Goal: Transaction & Acquisition: Purchase product/service

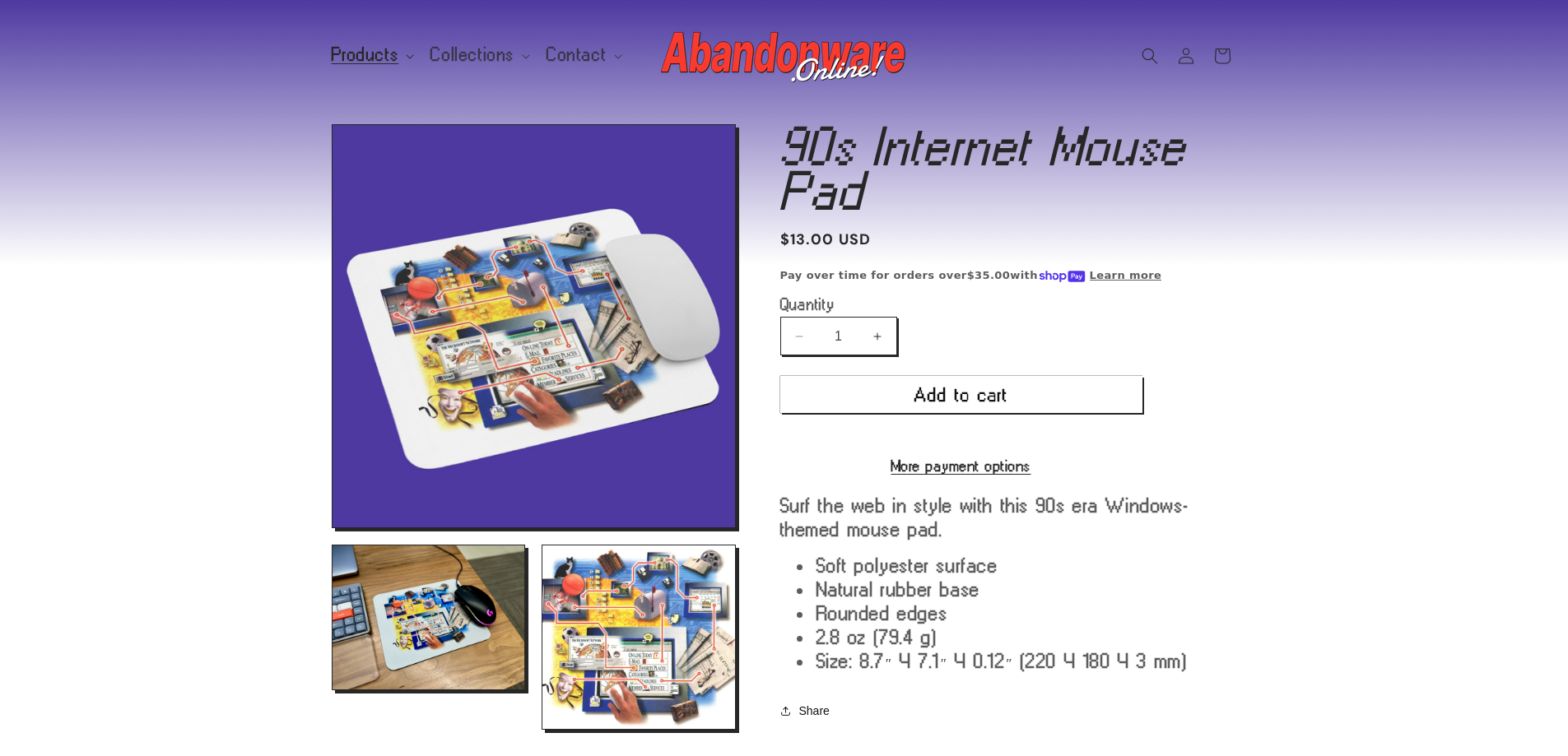
click at [402, 53] on summary "Products" at bounding box center [371, 55] width 99 height 35
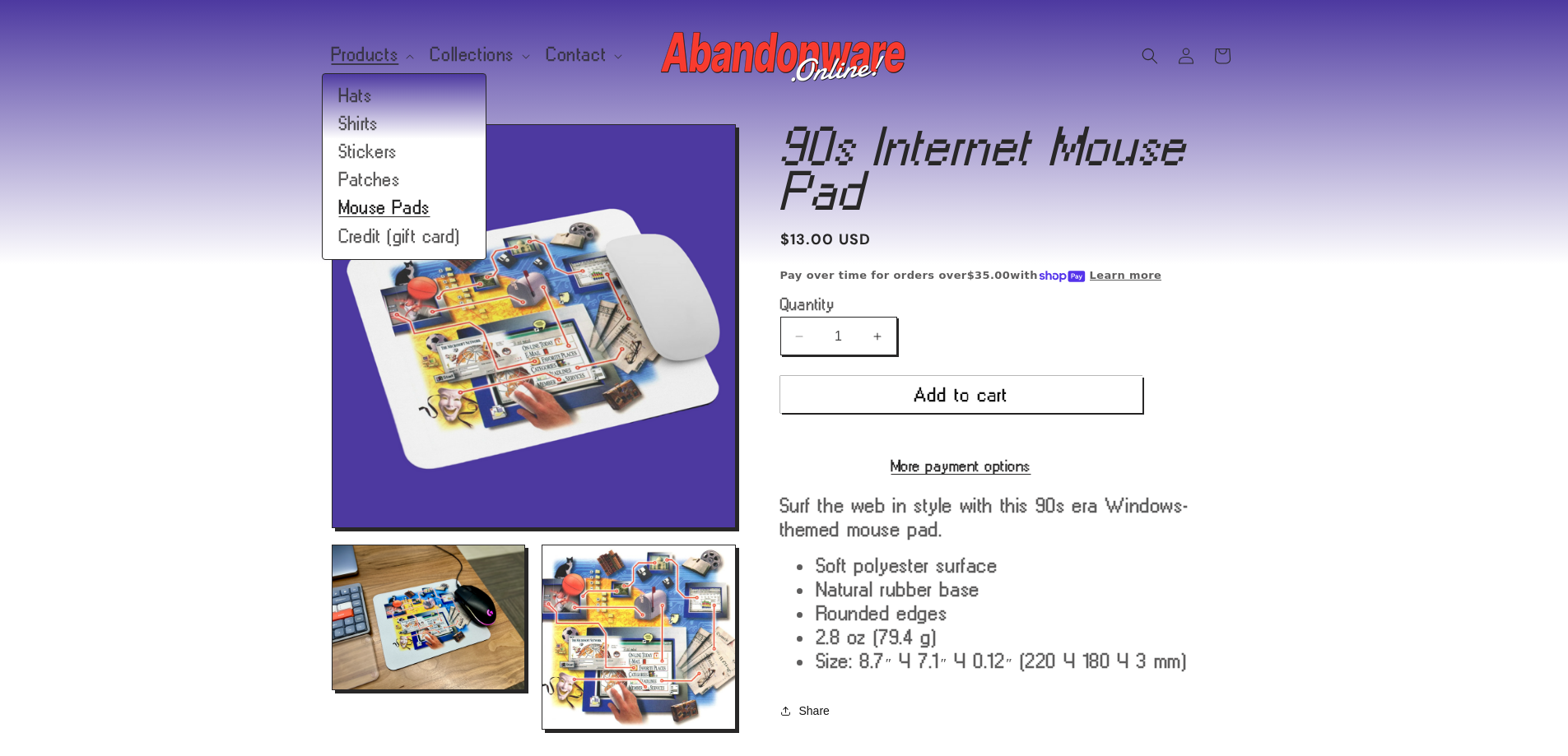
click at [379, 212] on link "Mouse Pads" at bounding box center [405, 208] width 163 height 28
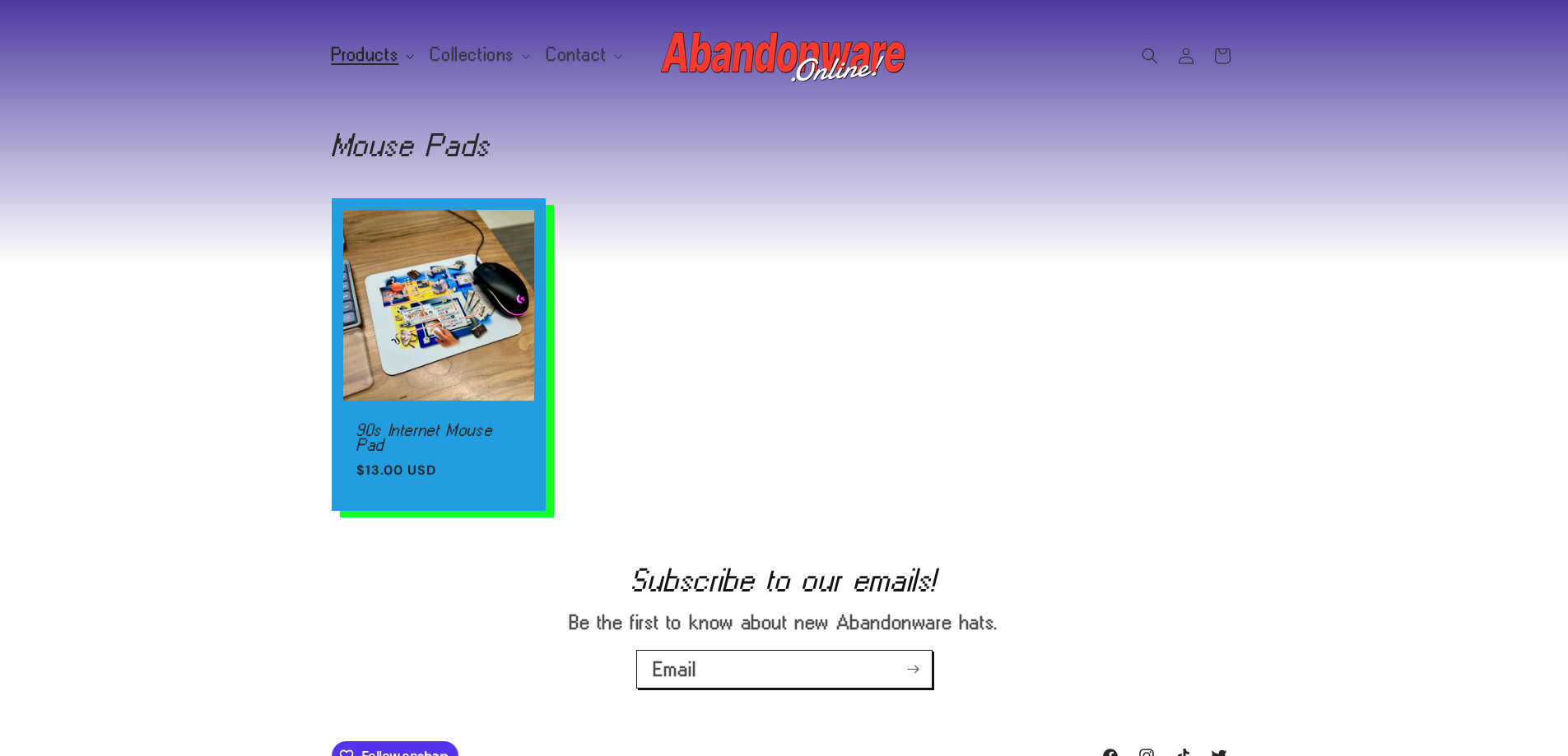
click at [396, 53] on summary "Products" at bounding box center [371, 55] width 99 height 35
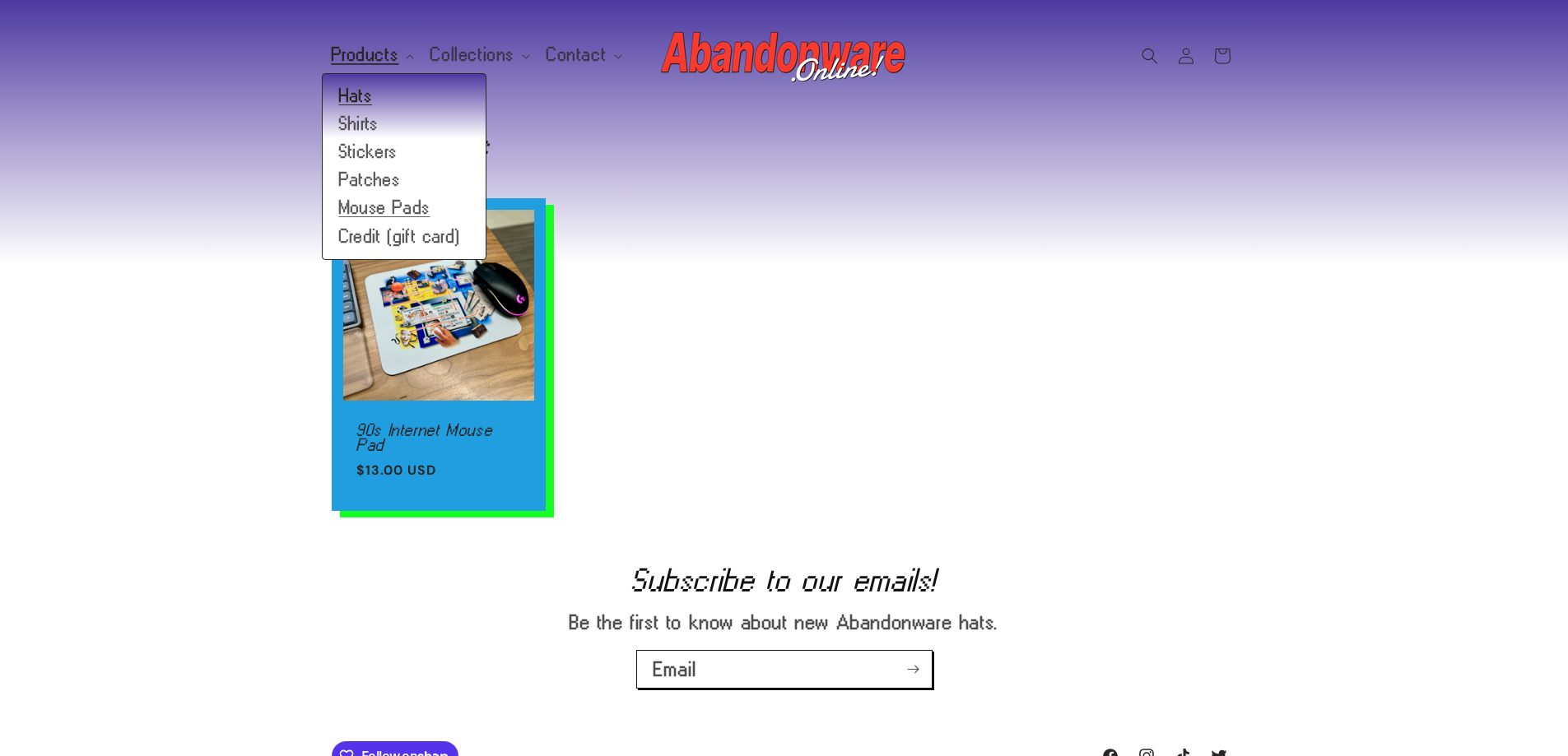
click at [355, 86] on link "Hats" at bounding box center [405, 96] width 163 height 28
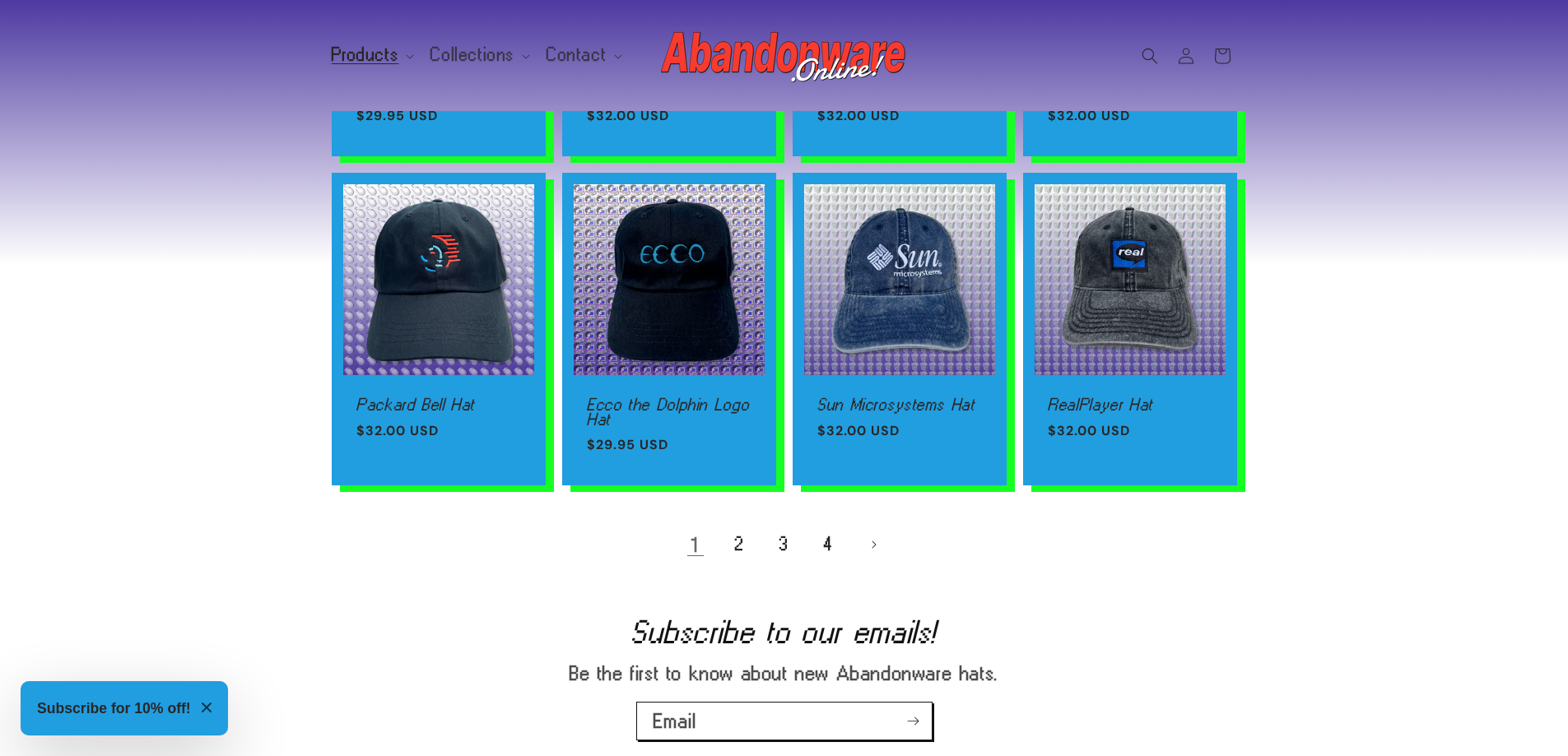
scroll to position [1286, 0]
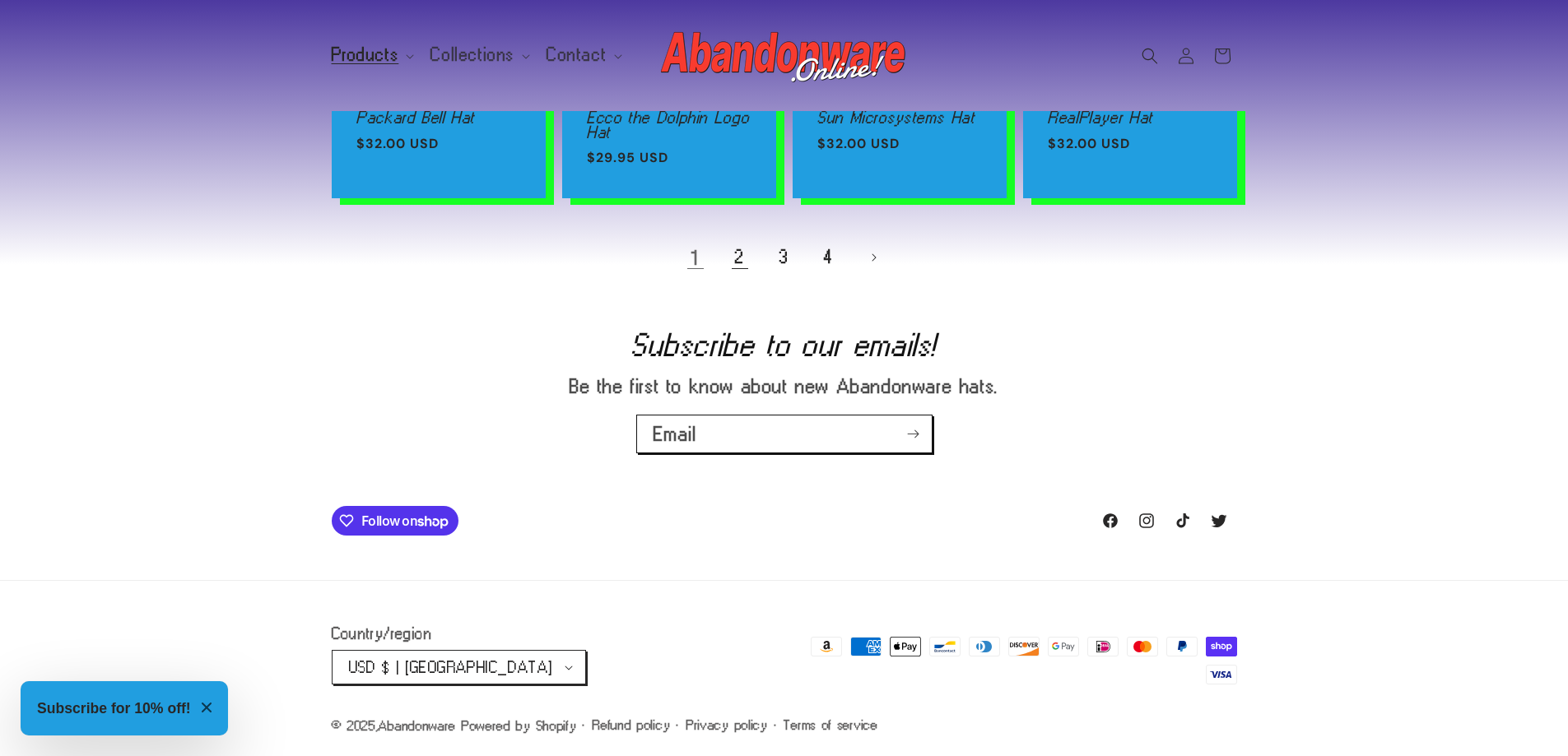
click at [743, 253] on link "2" at bounding box center [739, 257] width 37 height 37
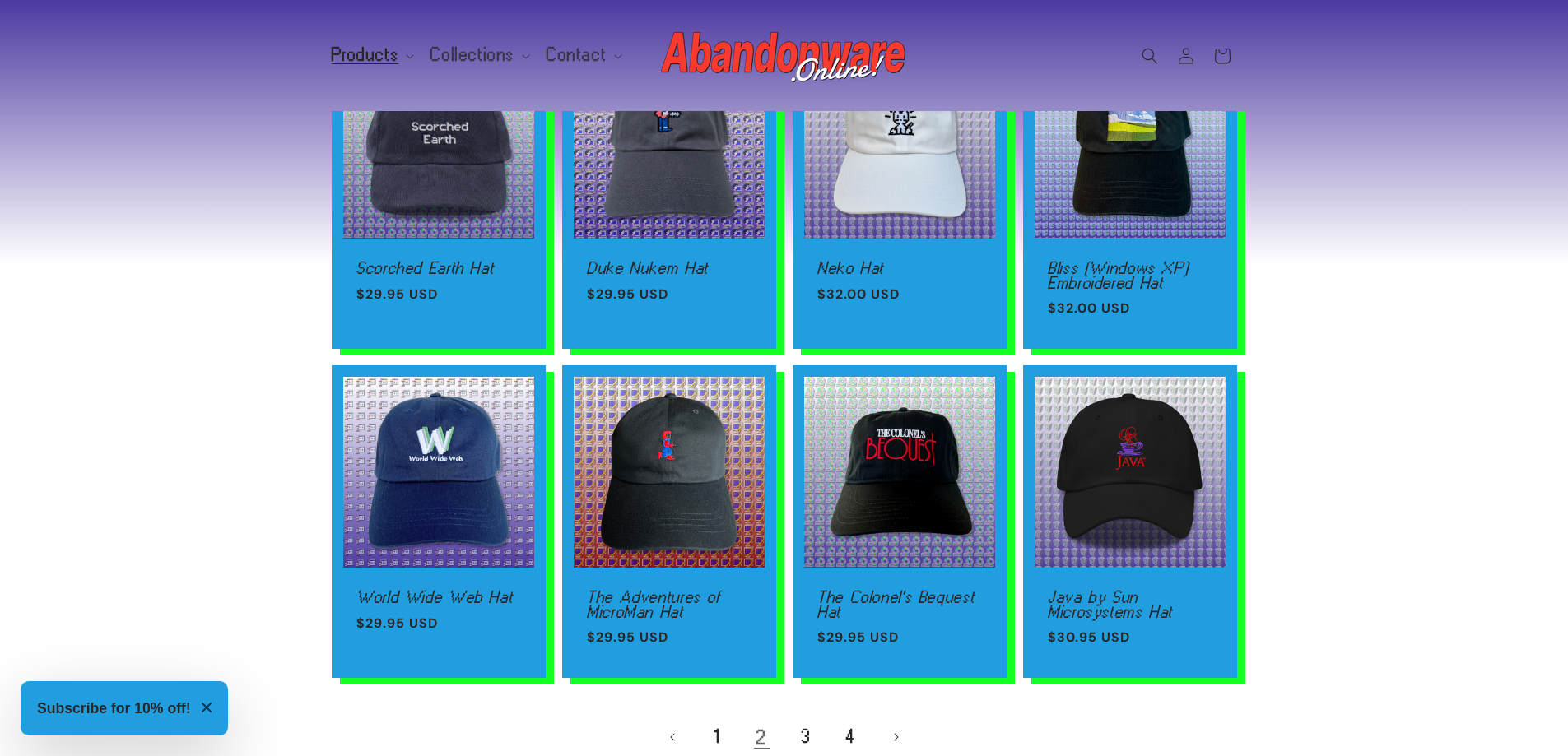
scroll to position [1069, 0]
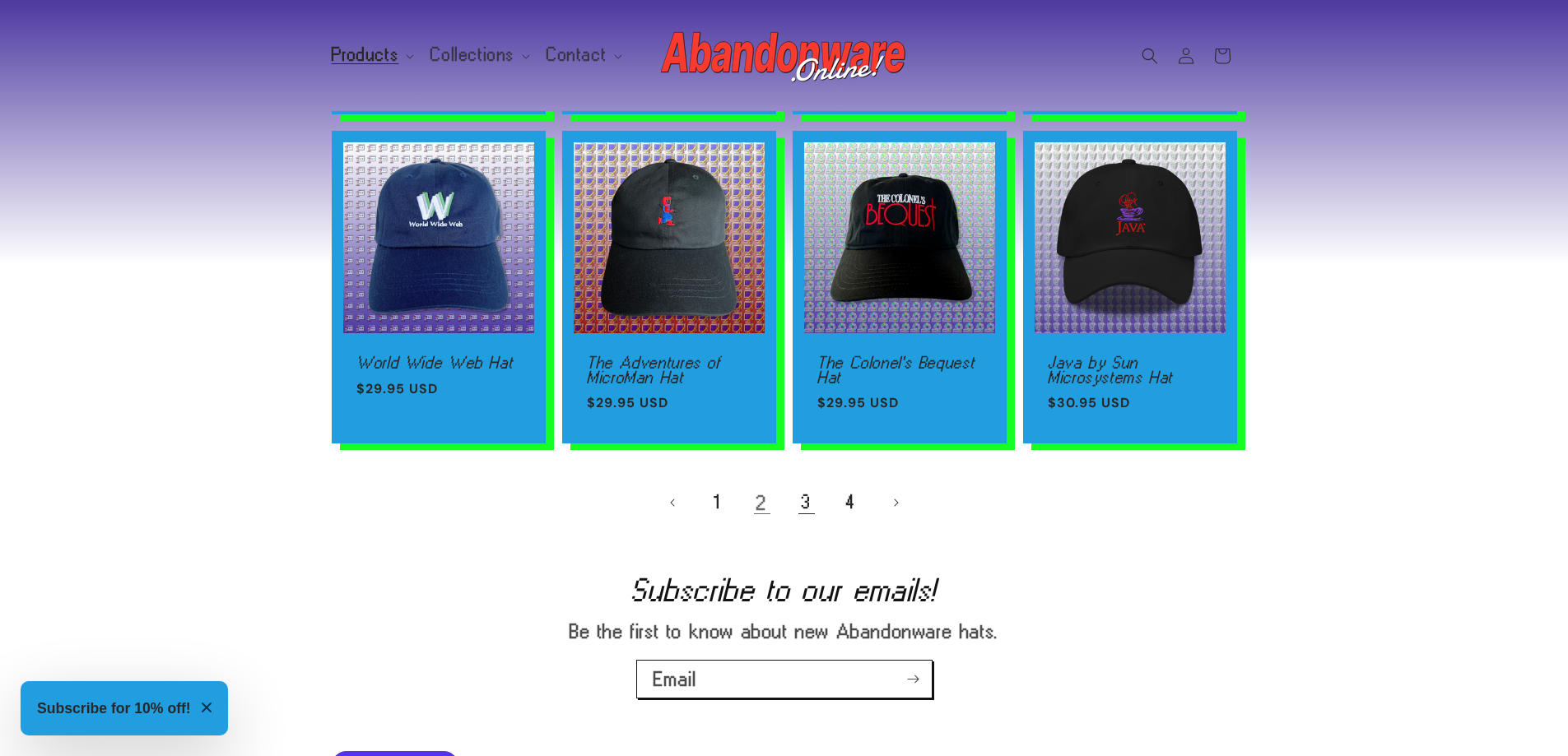
click at [811, 502] on link "3" at bounding box center [807, 502] width 37 height 37
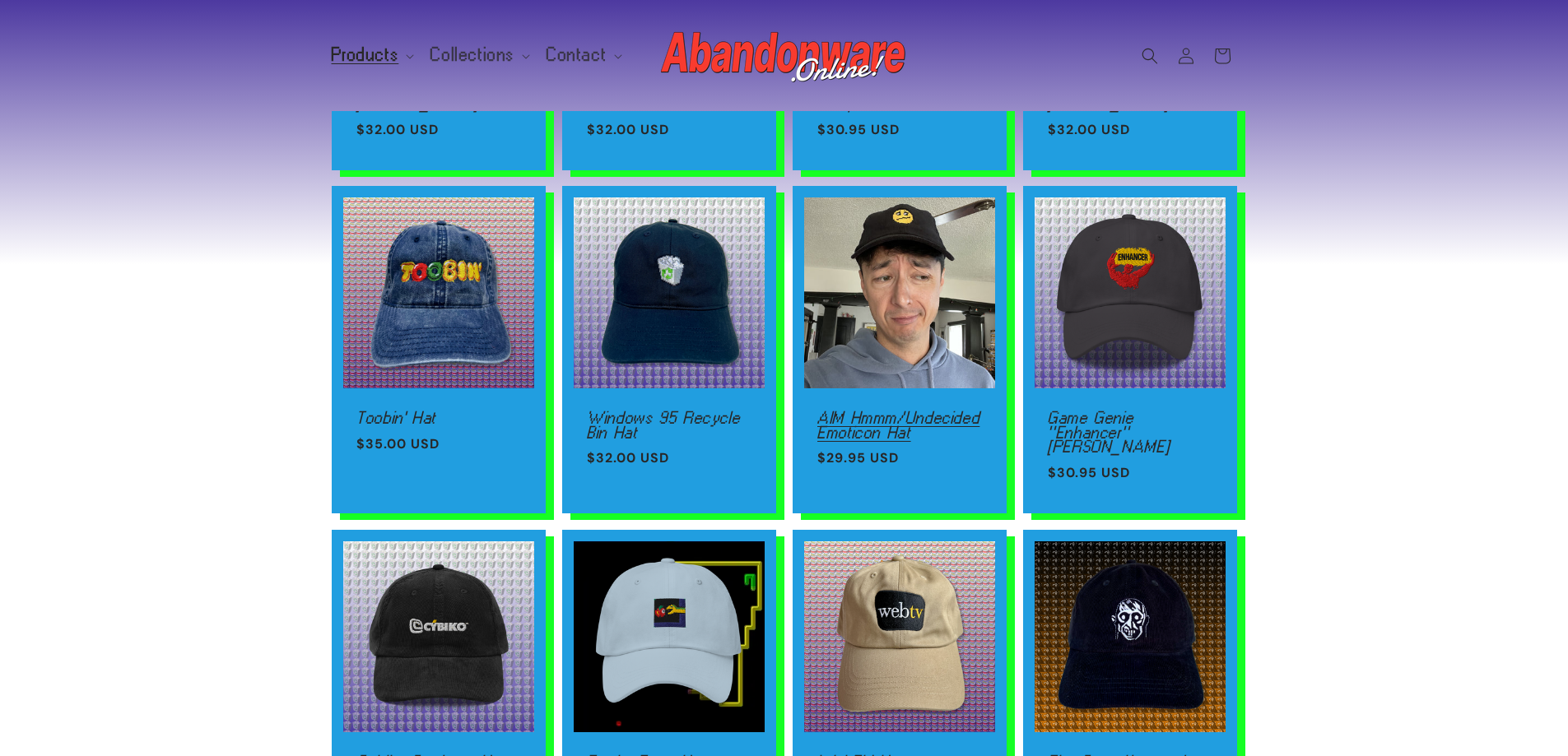
scroll to position [905, 0]
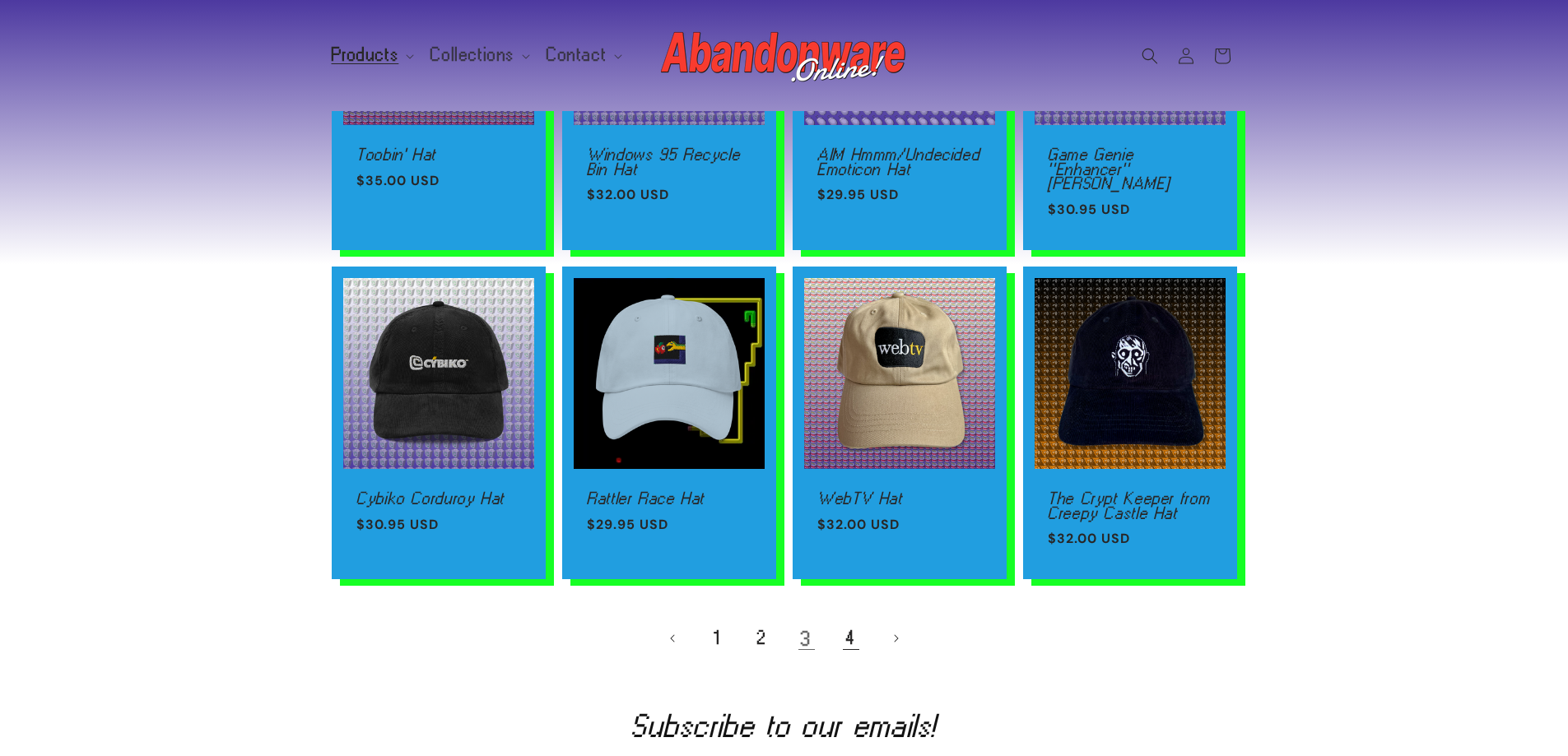
click at [853, 629] on link "4" at bounding box center [851, 638] width 37 height 37
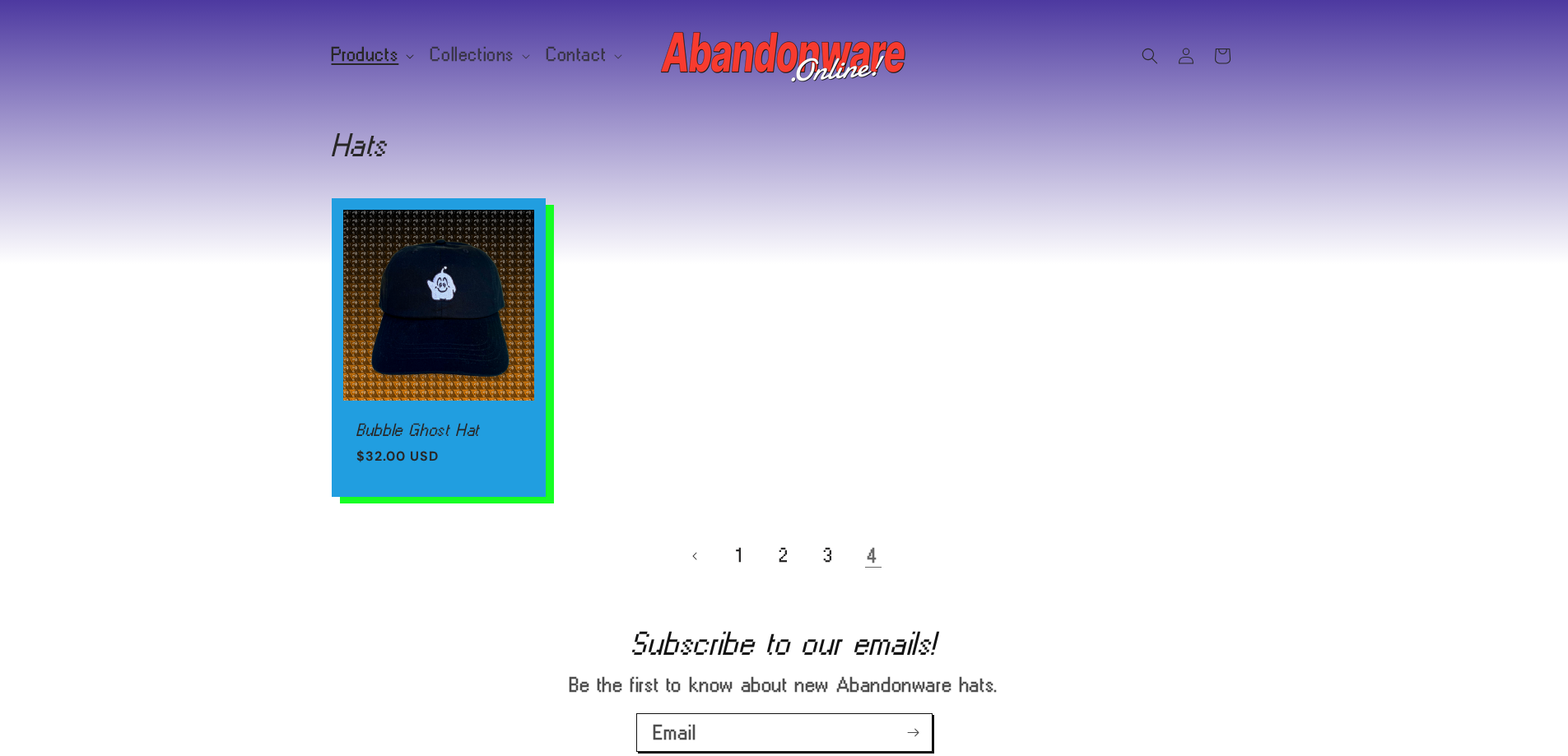
click at [395, 55] on span "Products" at bounding box center [365, 54] width 67 height 14
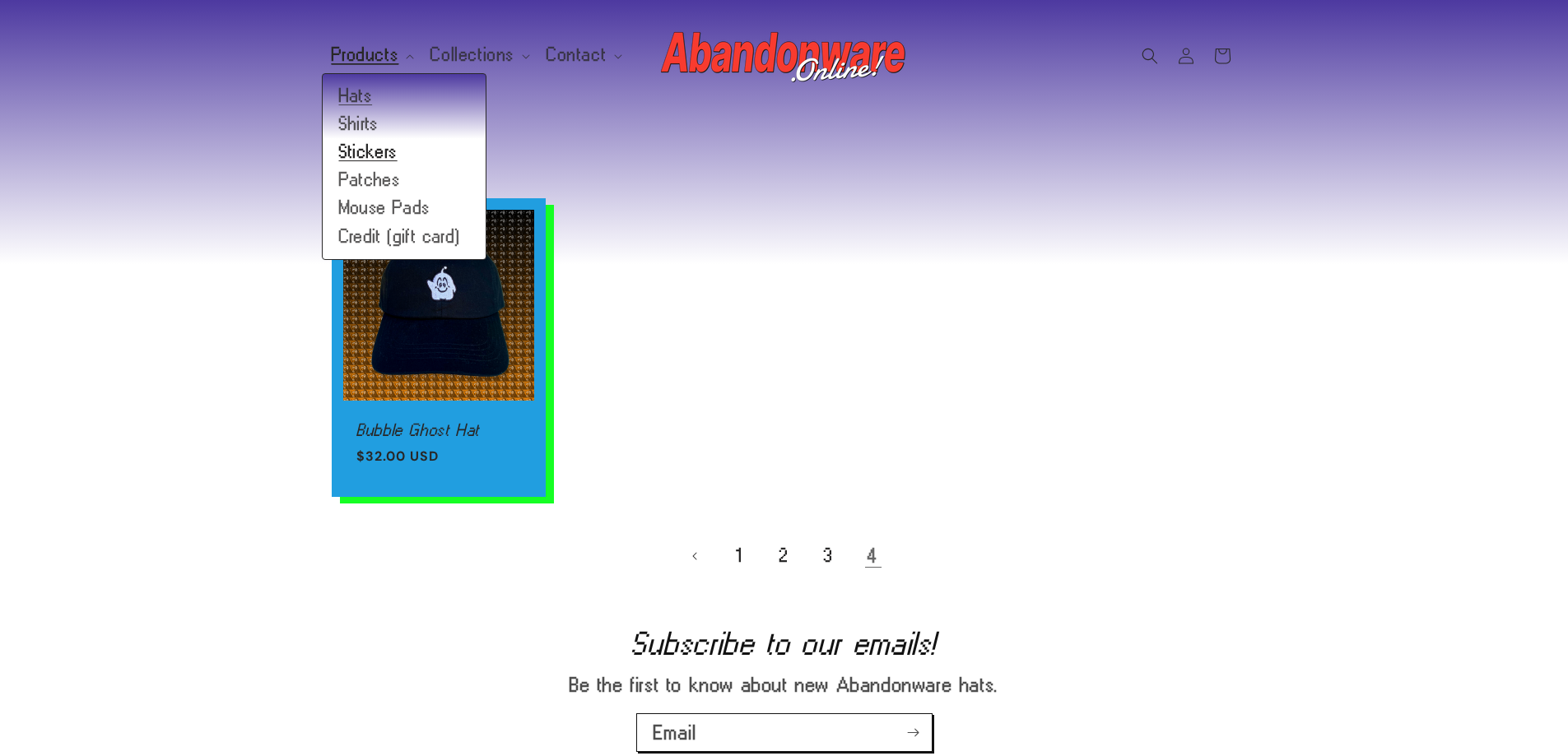
click at [369, 150] on link "Stickers" at bounding box center [405, 152] width 163 height 28
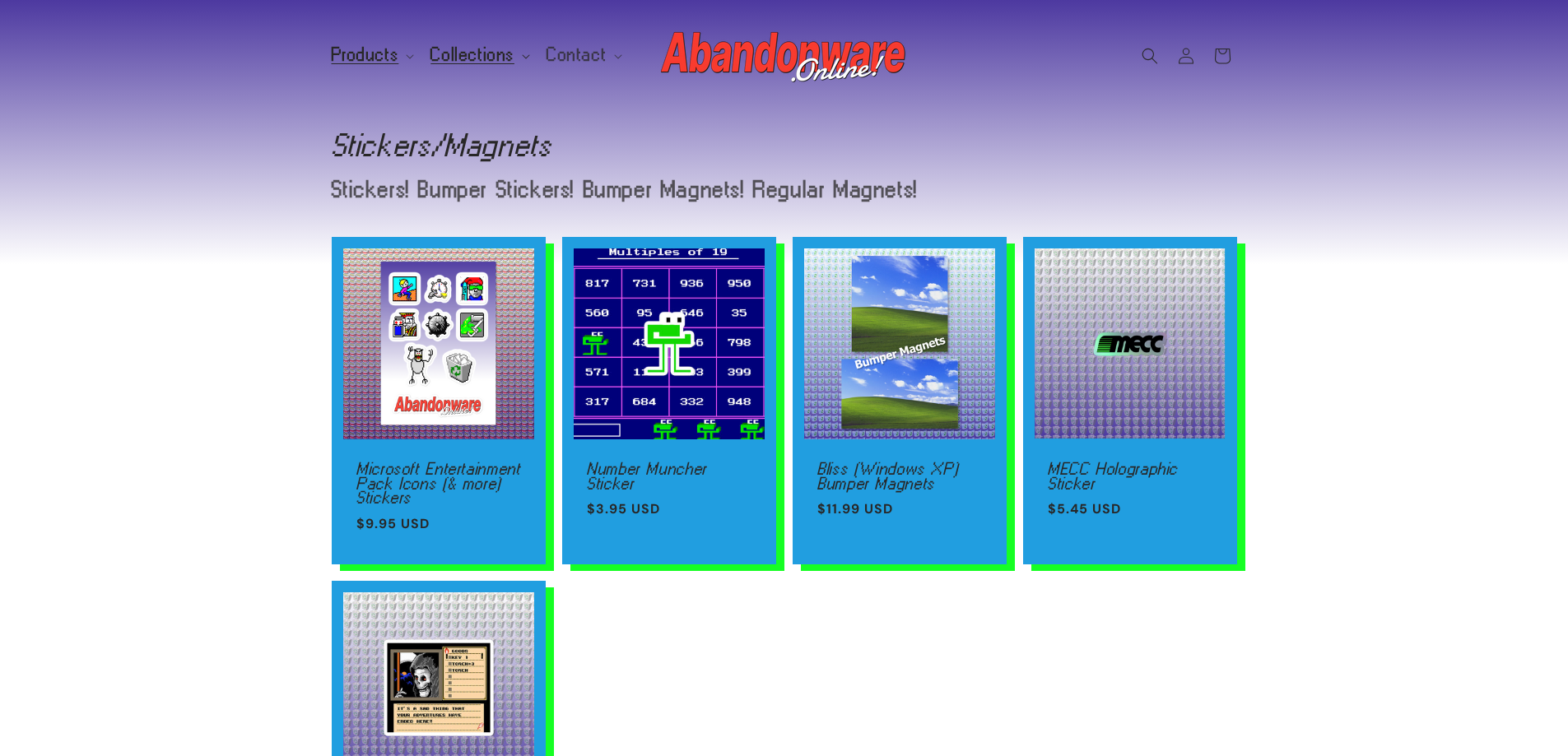
click at [455, 54] on span "Collections" at bounding box center [473, 54] width 84 height 14
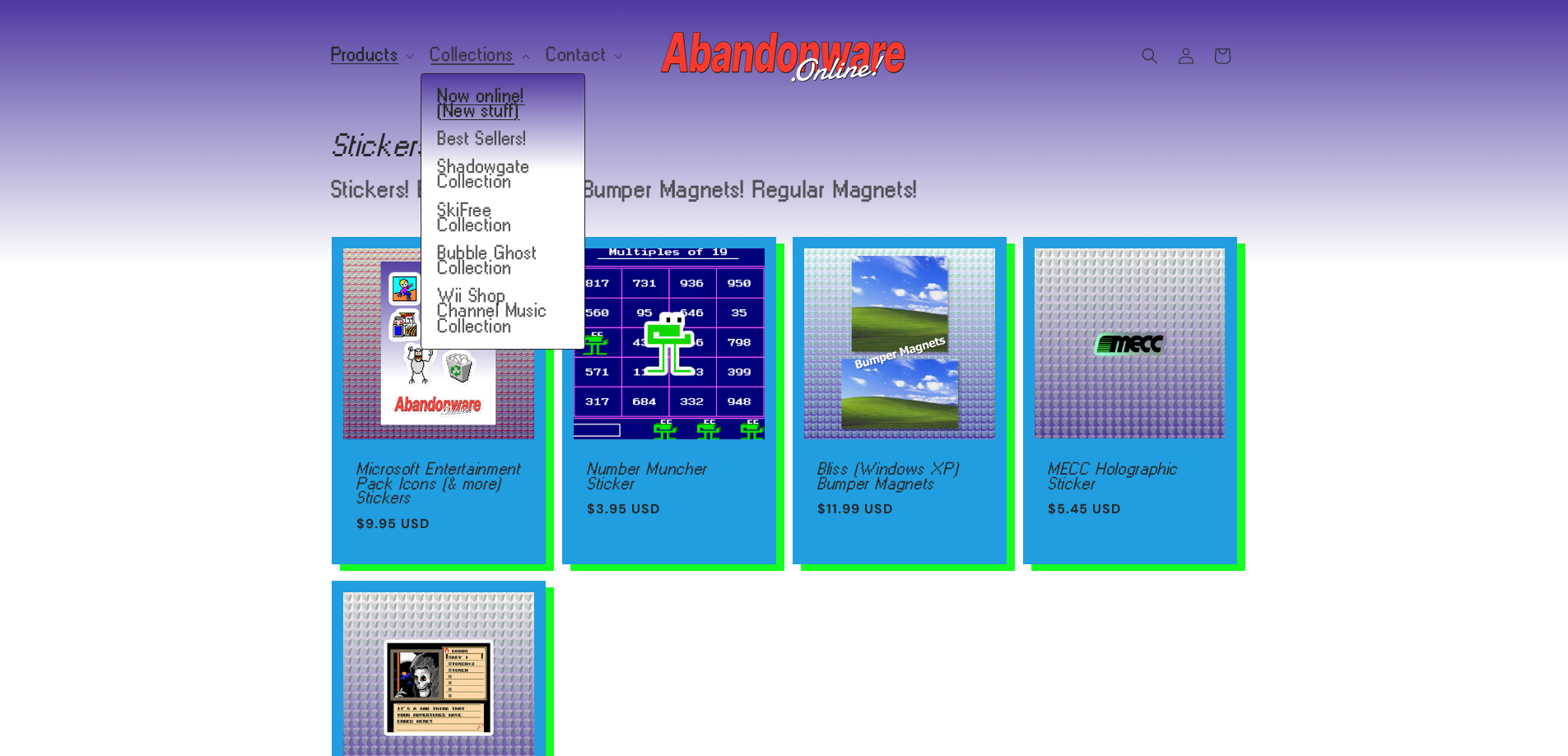
click at [461, 93] on link "Now online! (New stuff)" at bounding box center [503, 104] width 163 height 42
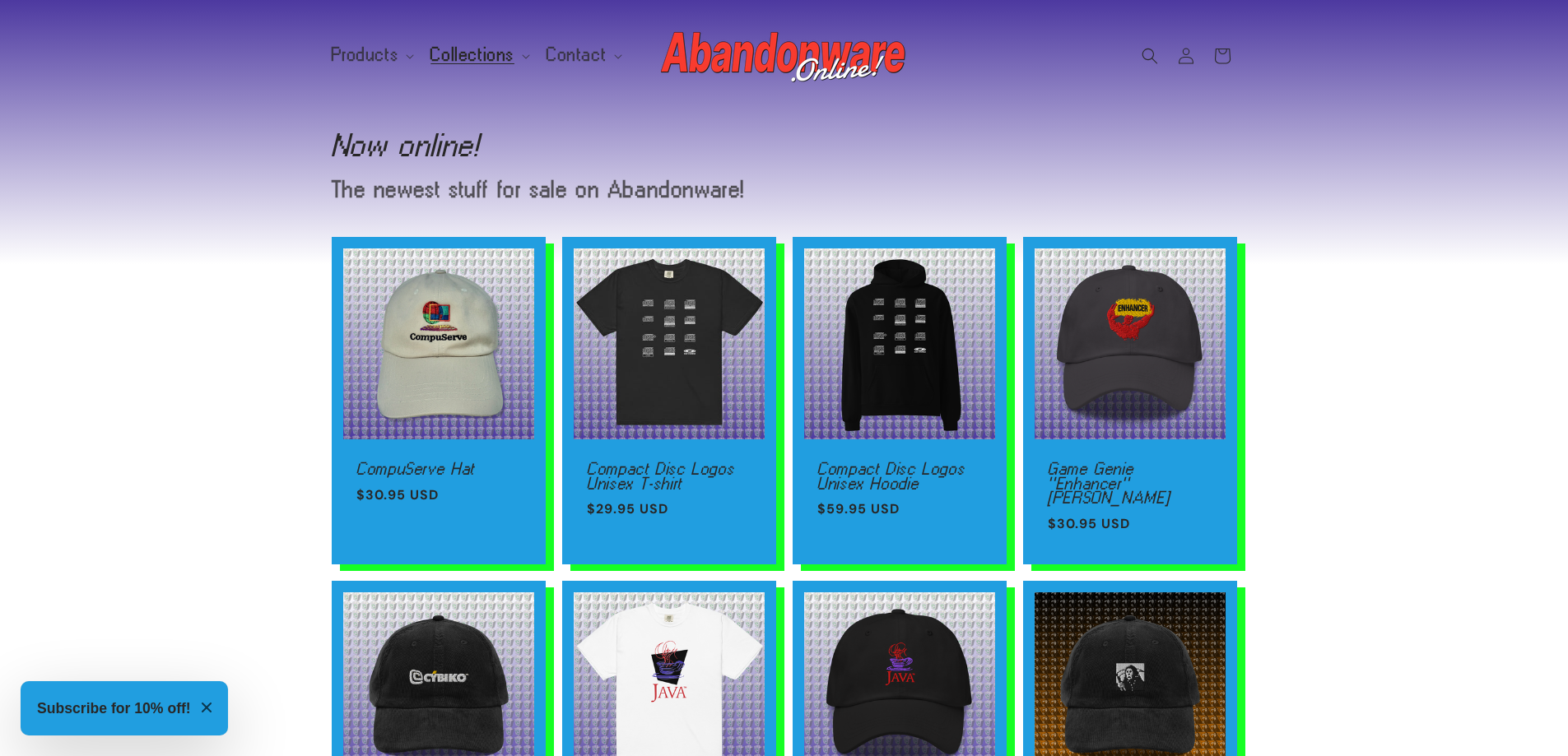
click at [191, 704] on h3 "Subscribe for 10% off!" at bounding box center [114, 708] width 154 height 21
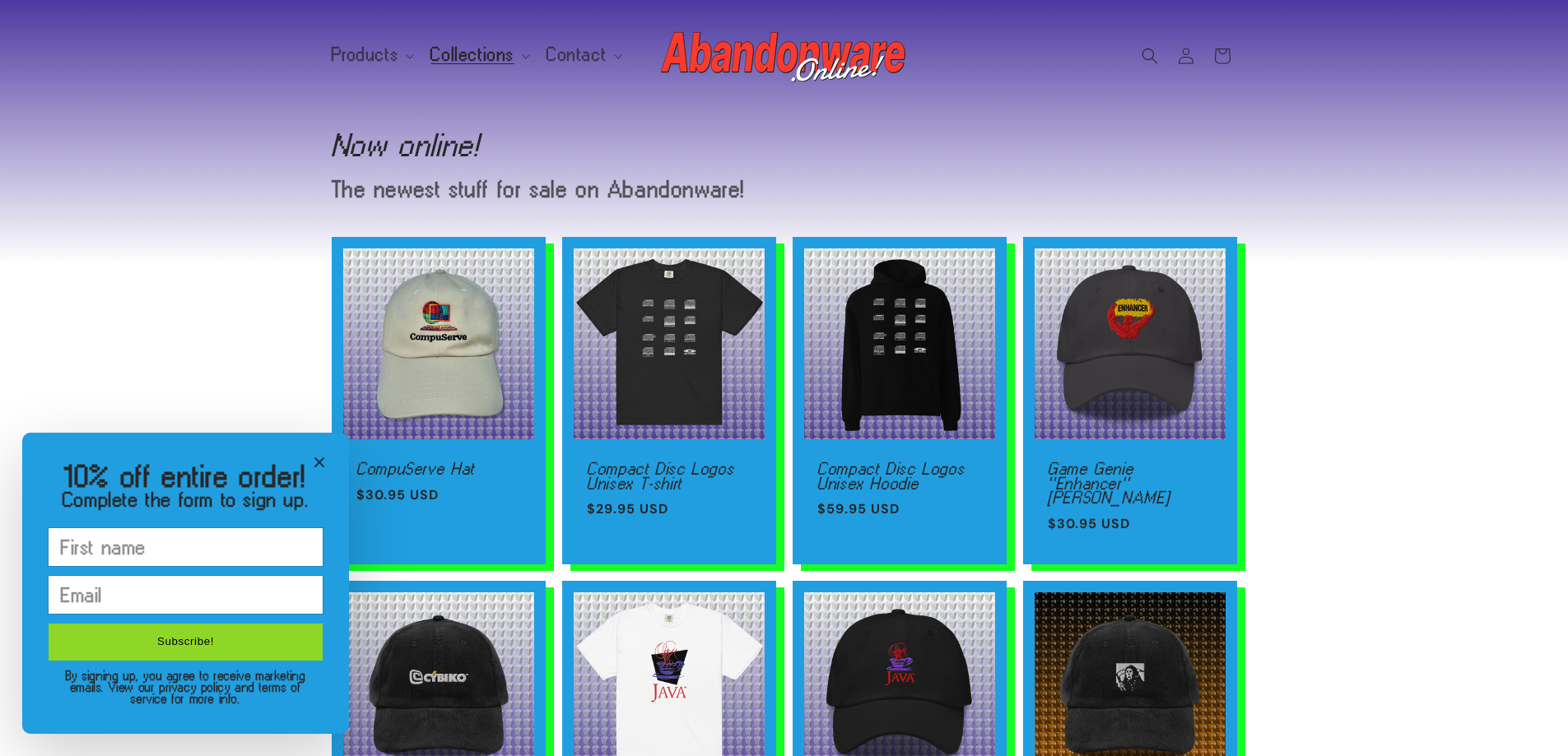
click at [195, 538] on input "10% off entire order!" at bounding box center [185, 547] width 275 height 38
type input "meGHAN"
click at [142, 595] on input "10% off entire order!" at bounding box center [185, 595] width 275 height 38
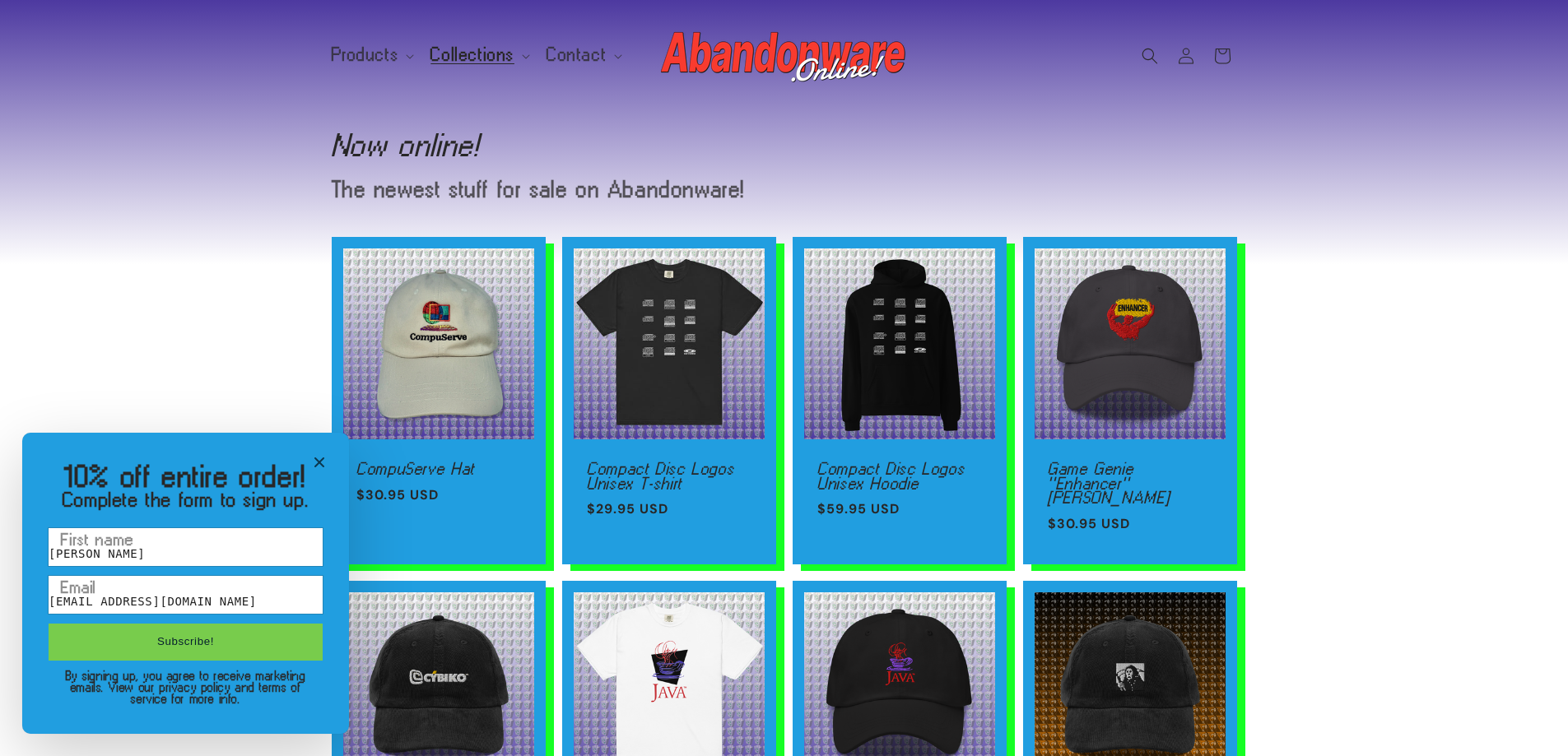
type input "MEGHANCENTER@ICLOUD.COM"
click at [170, 626] on button "Subscribe!" at bounding box center [185, 642] width 275 height 37
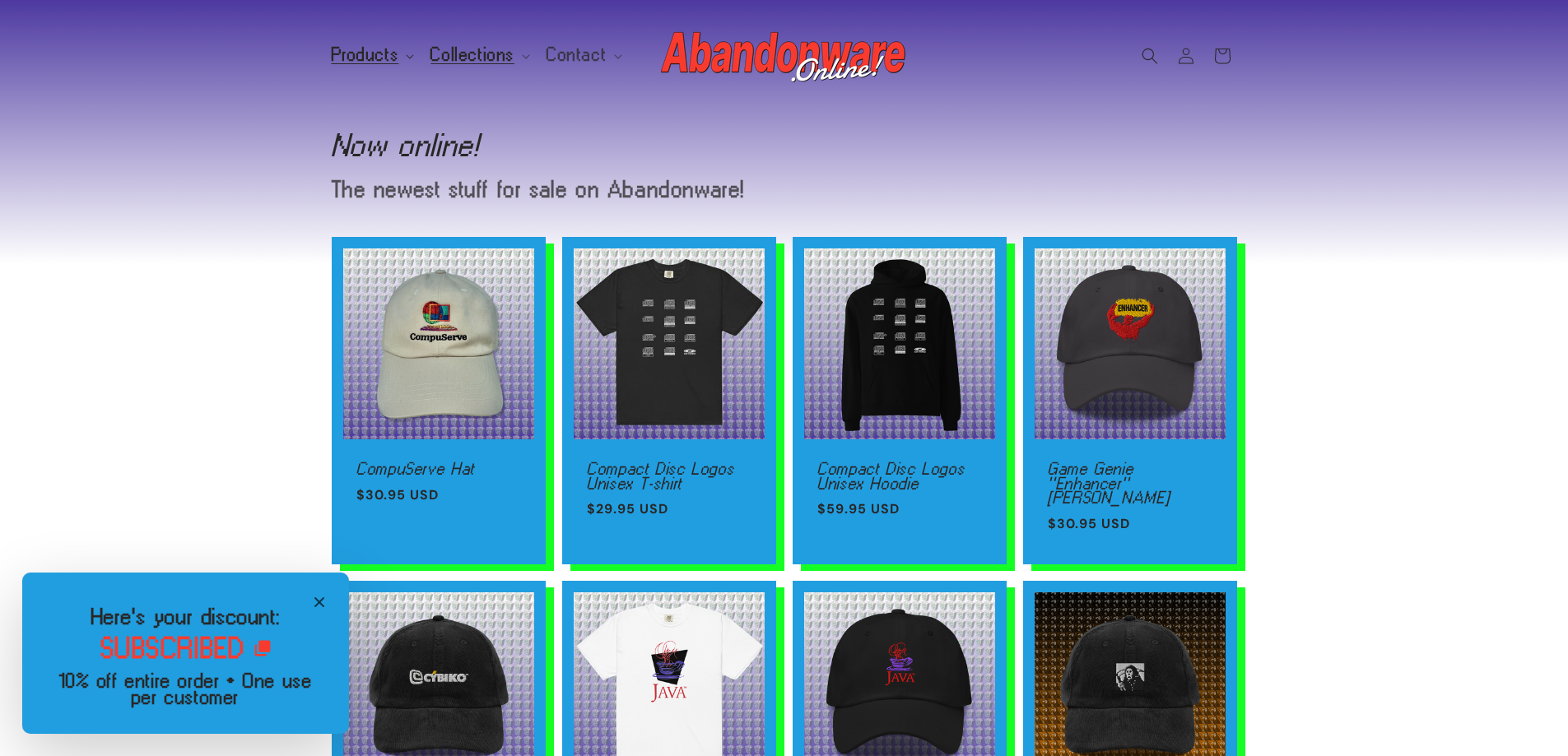
click at [378, 48] on span "Products" at bounding box center [365, 54] width 67 height 14
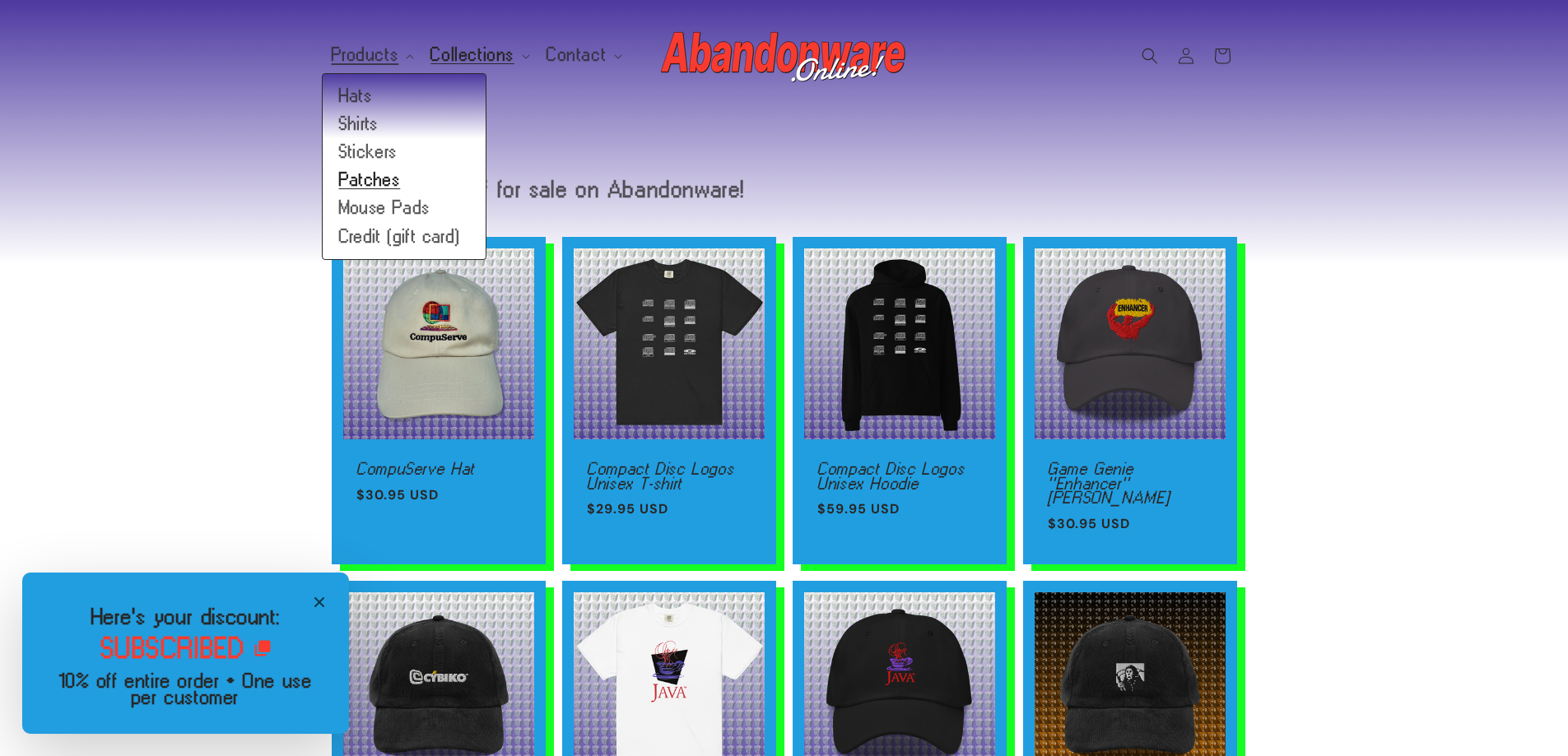
click at [373, 178] on link "Patches" at bounding box center [405, 180] width 163 height 28
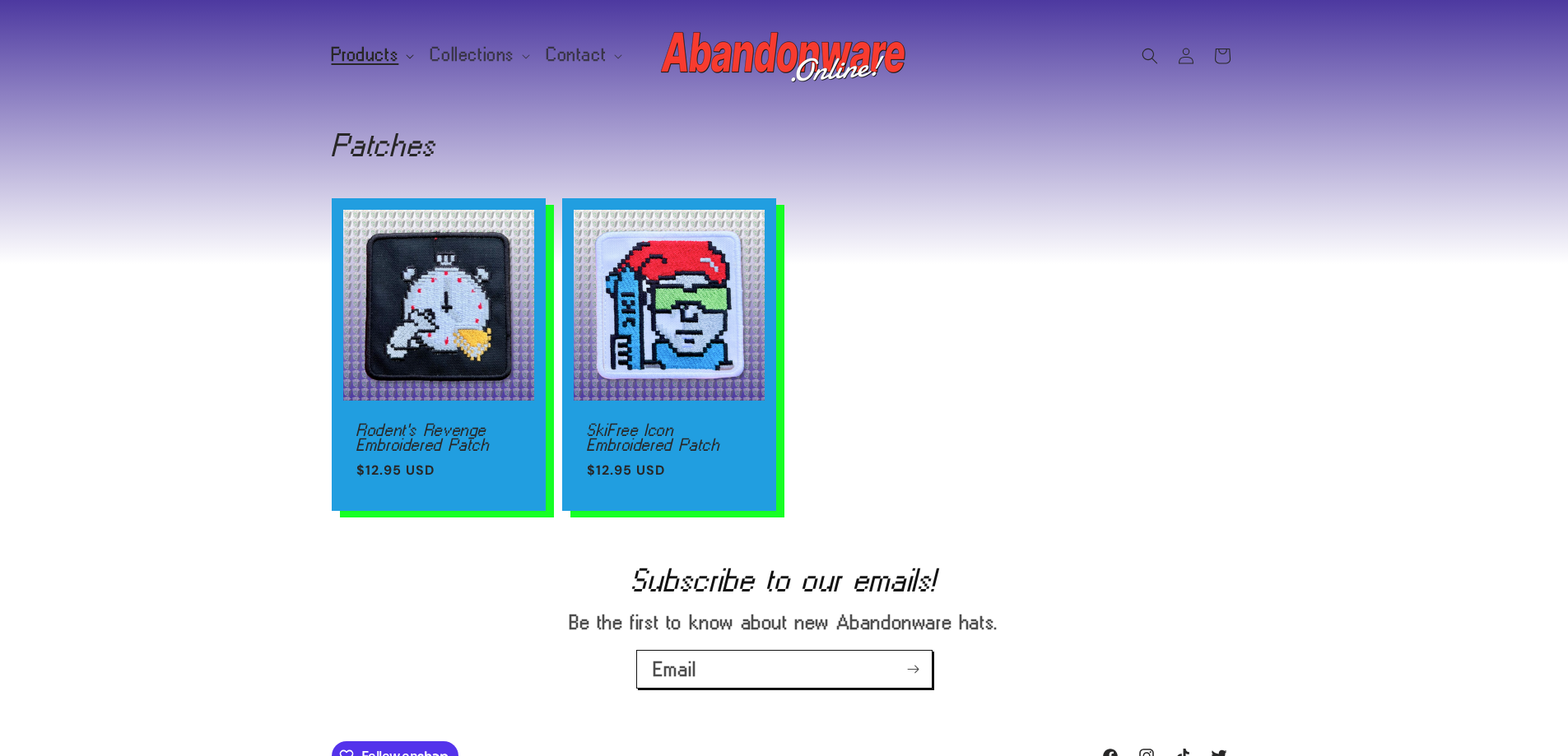
click at [383, 54] on span "Products" at bounding box center [365, 54] width 67 height 14
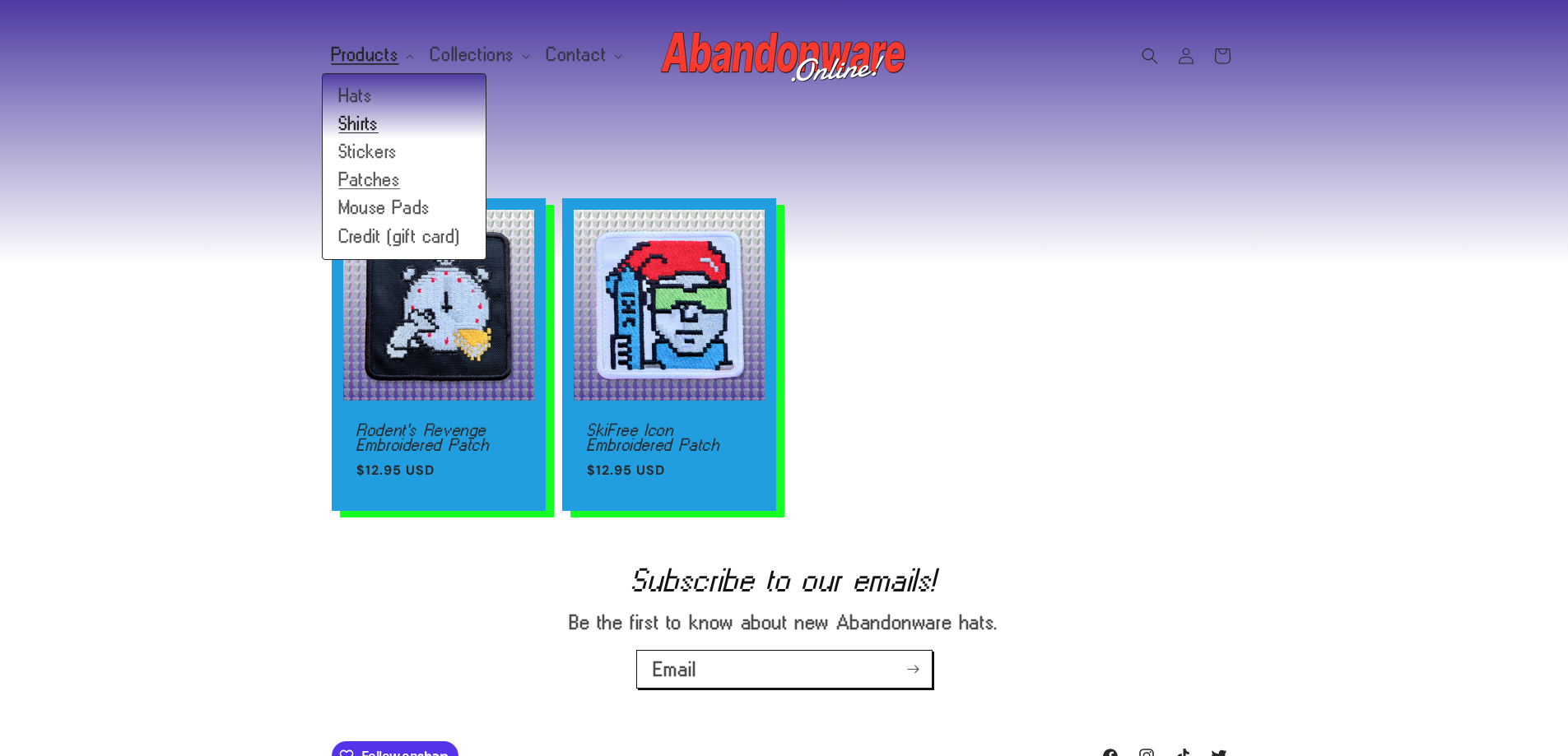
click at [365, 123] on link "Shirts" at bounding box center [405, 124] width 163 height 28
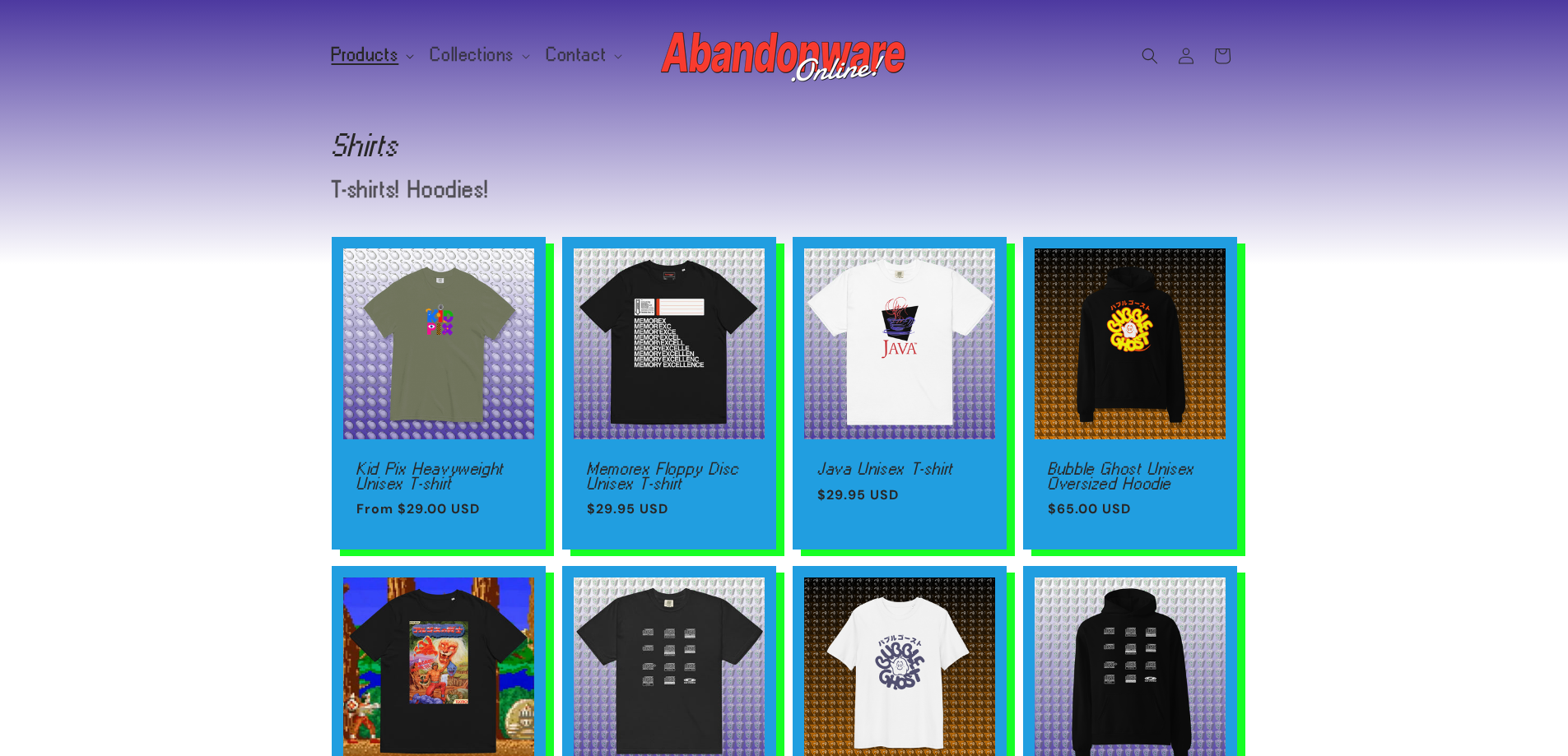
click at [370, 51] on span "Products" at bounding box center [365, 54] width 67 height 14
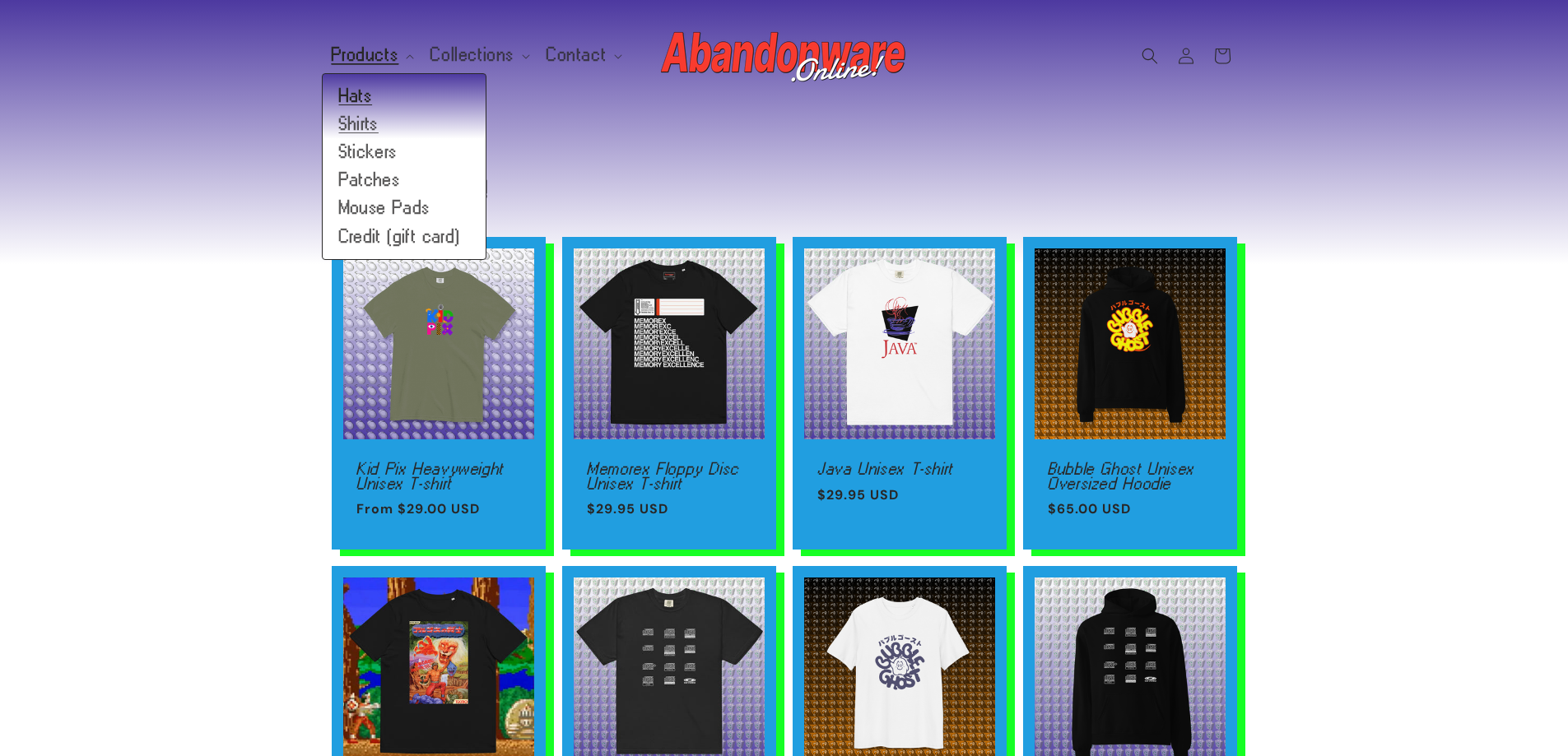
click at [370, 96] on link "Hats" at bounding box center [405, 96] width 163 height 28
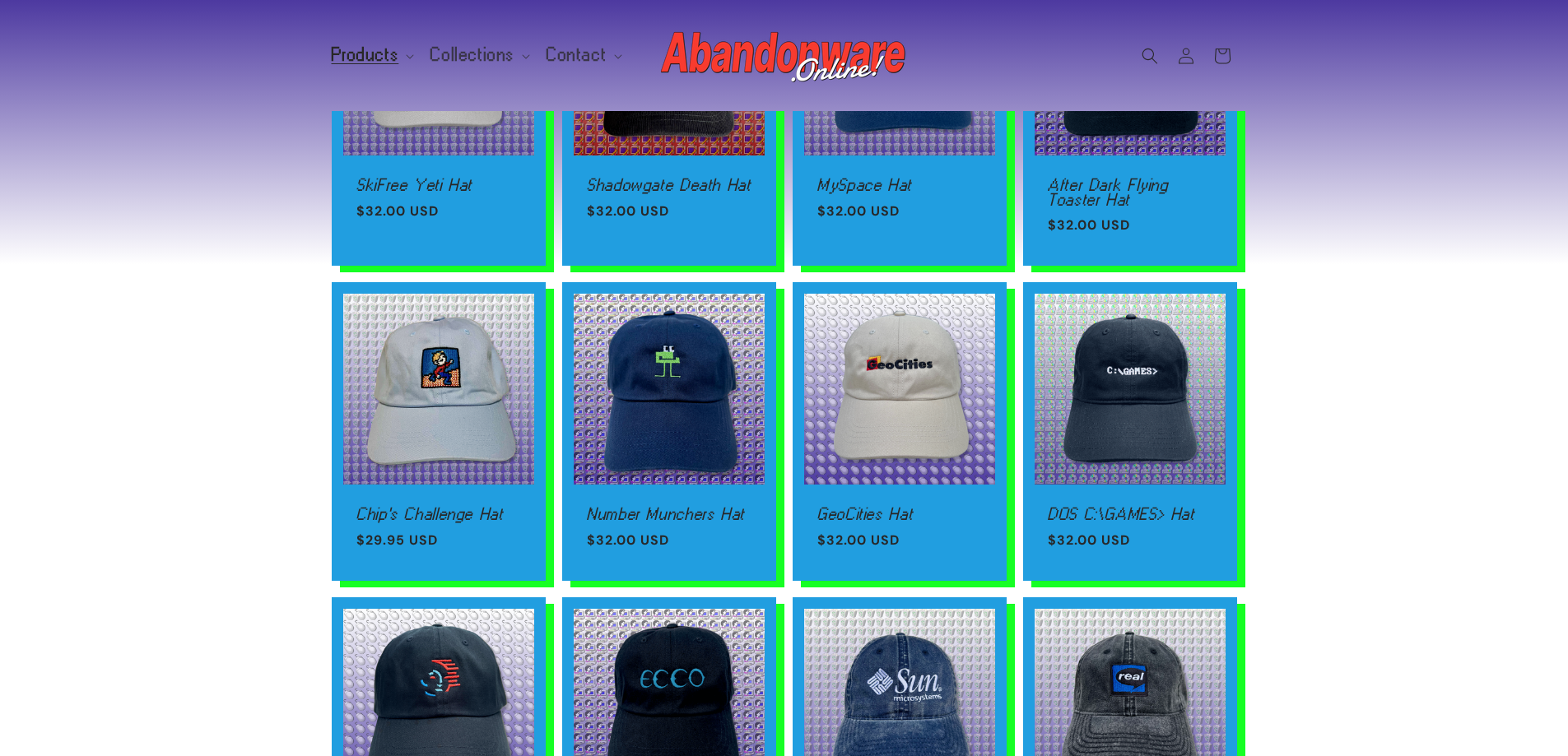
scroll to position [576, 0]
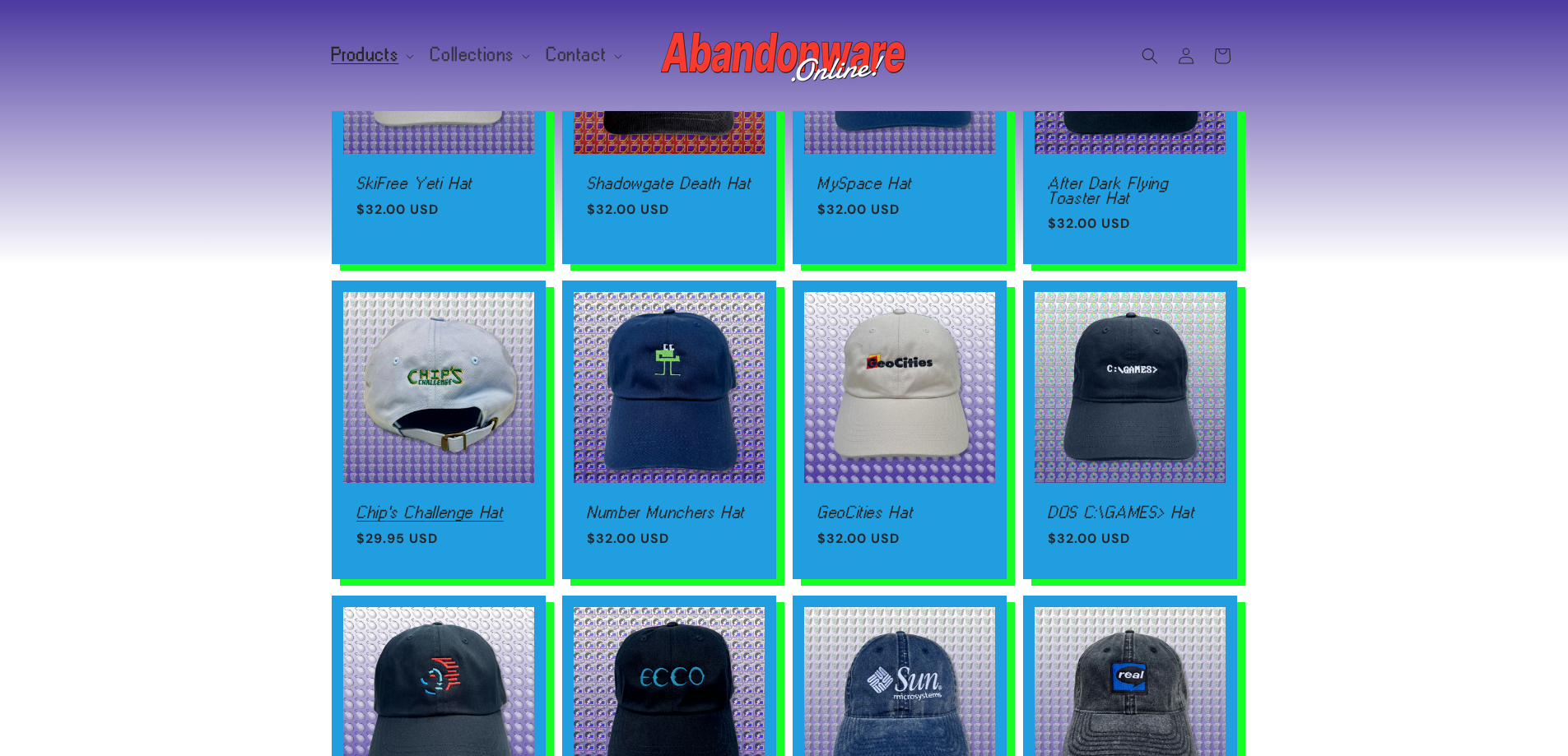
click at [433, 511] on link "Chip's Challenge Hat" at bounding box center [439, 512] width 165 height 14
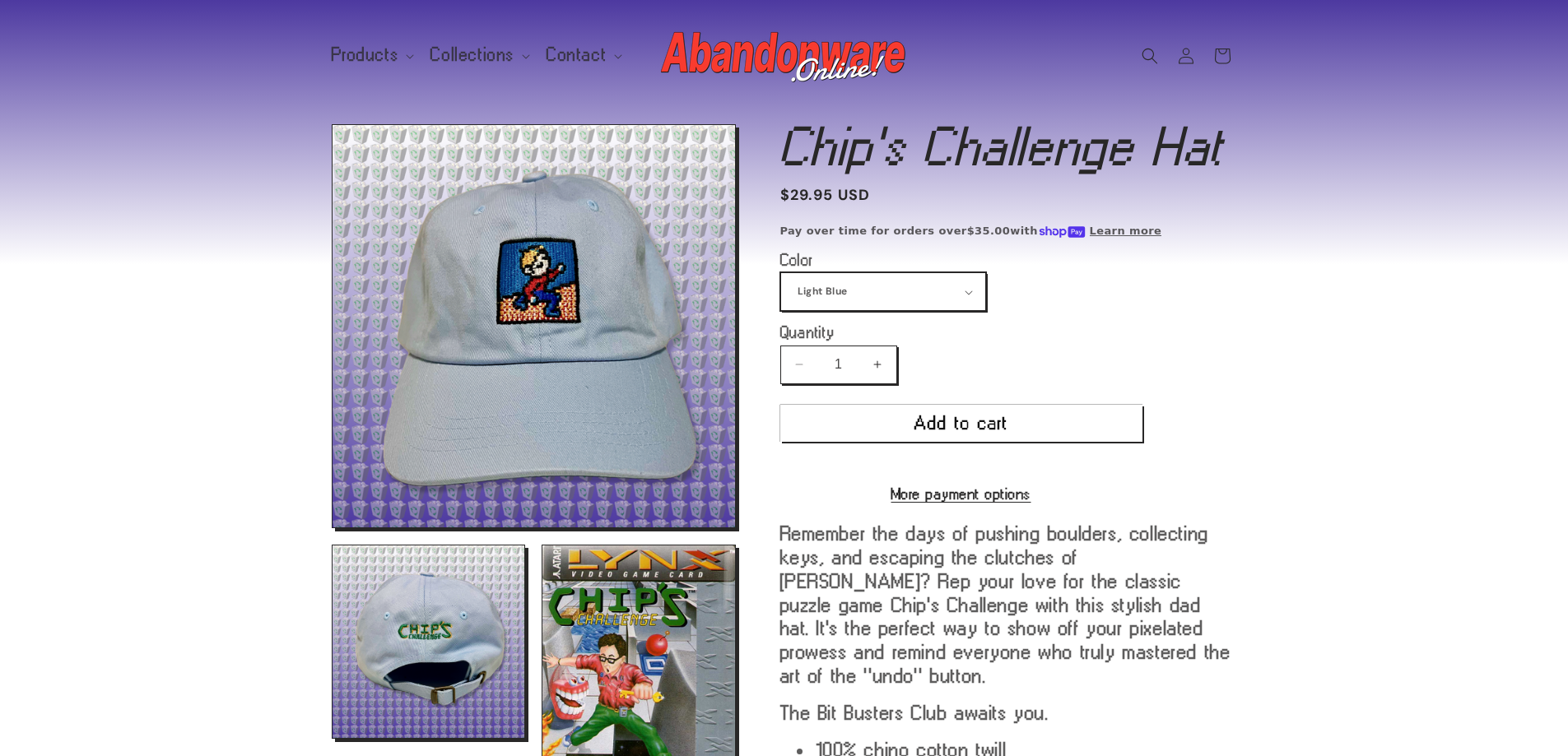
click at [976, 291] on select "Light Blue" at bounding box center [883, 292] width 204 height 37
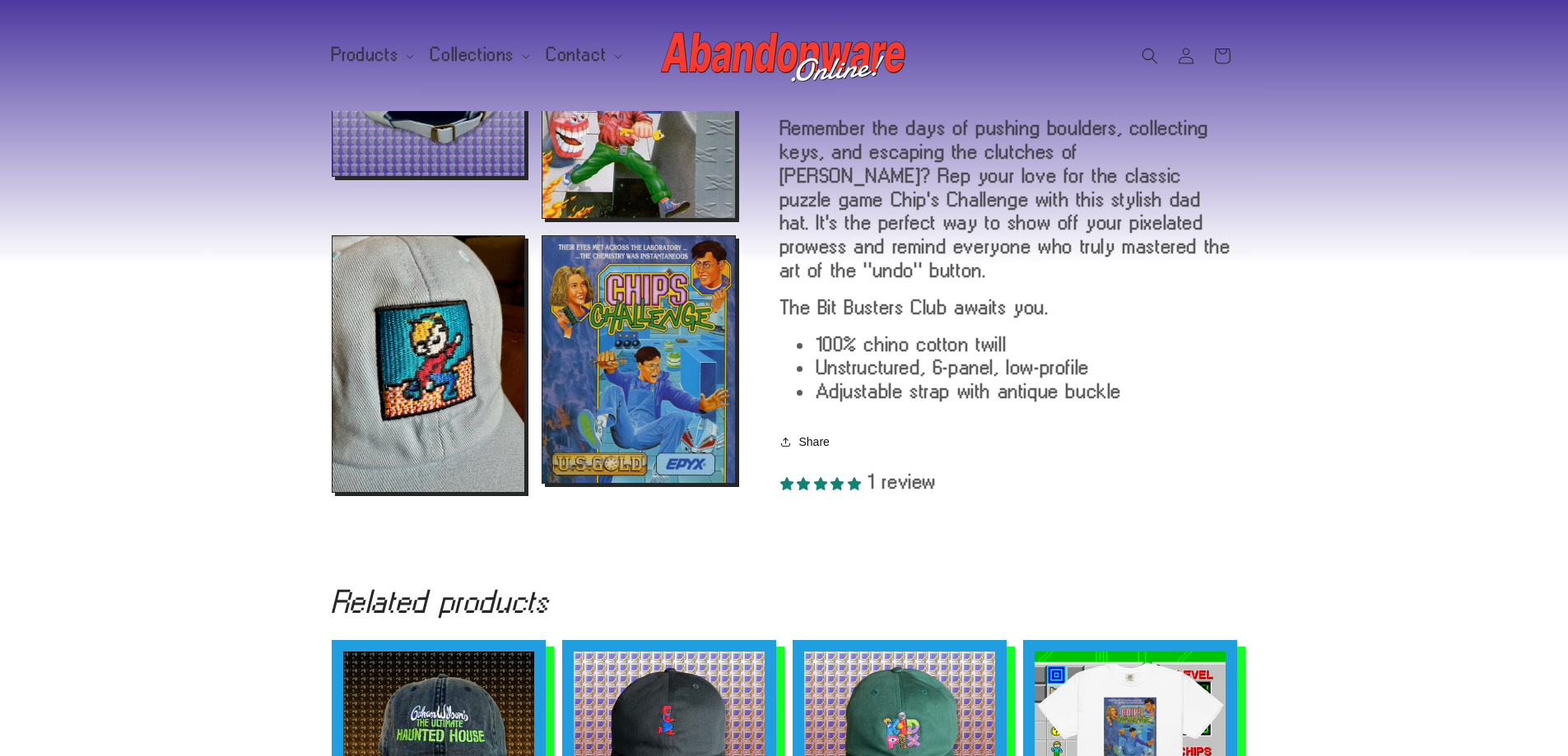
scroll to position [1072, 0]
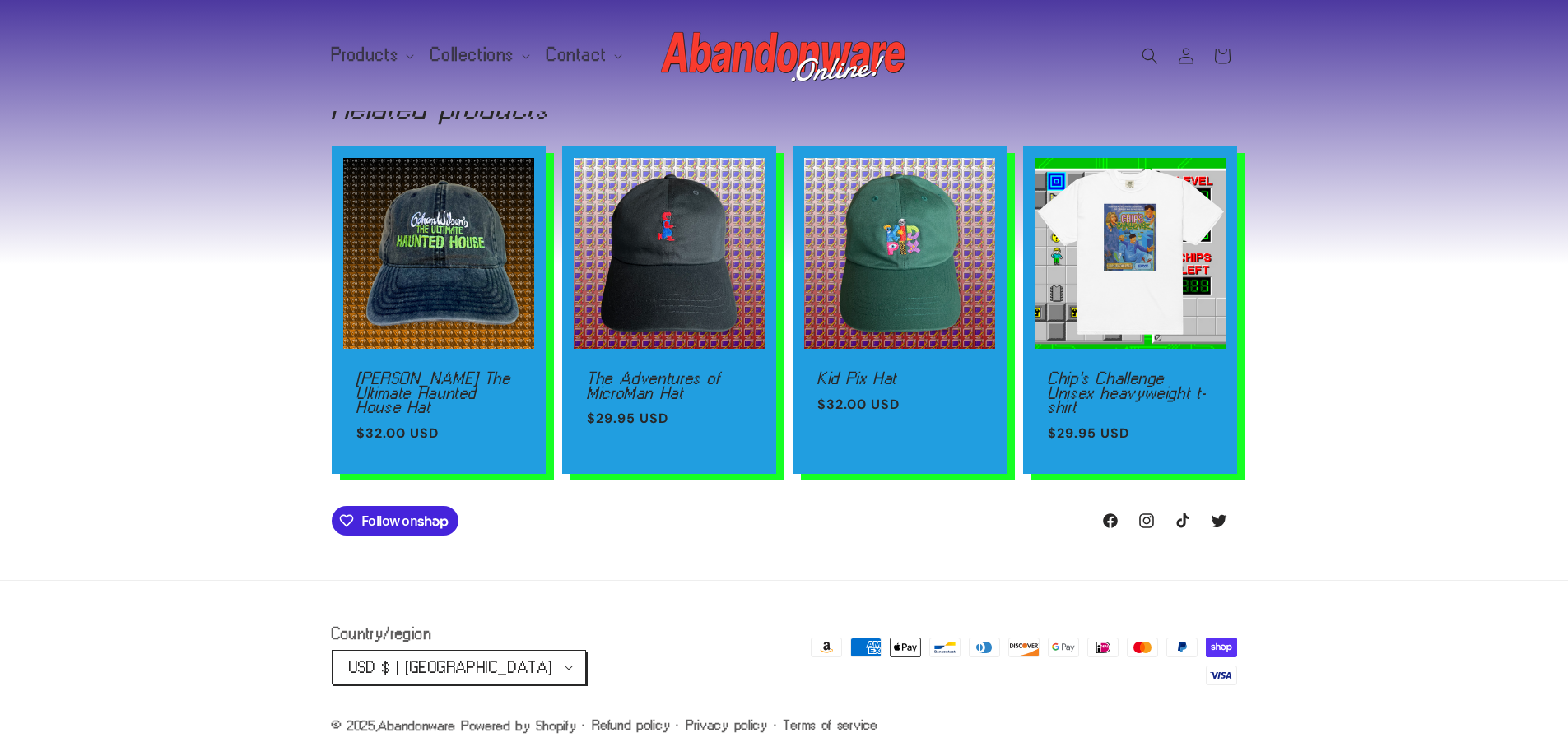
click at [428, 533] on button "Follow on Shop" at bounding box center [395, 521] width 127 height 30
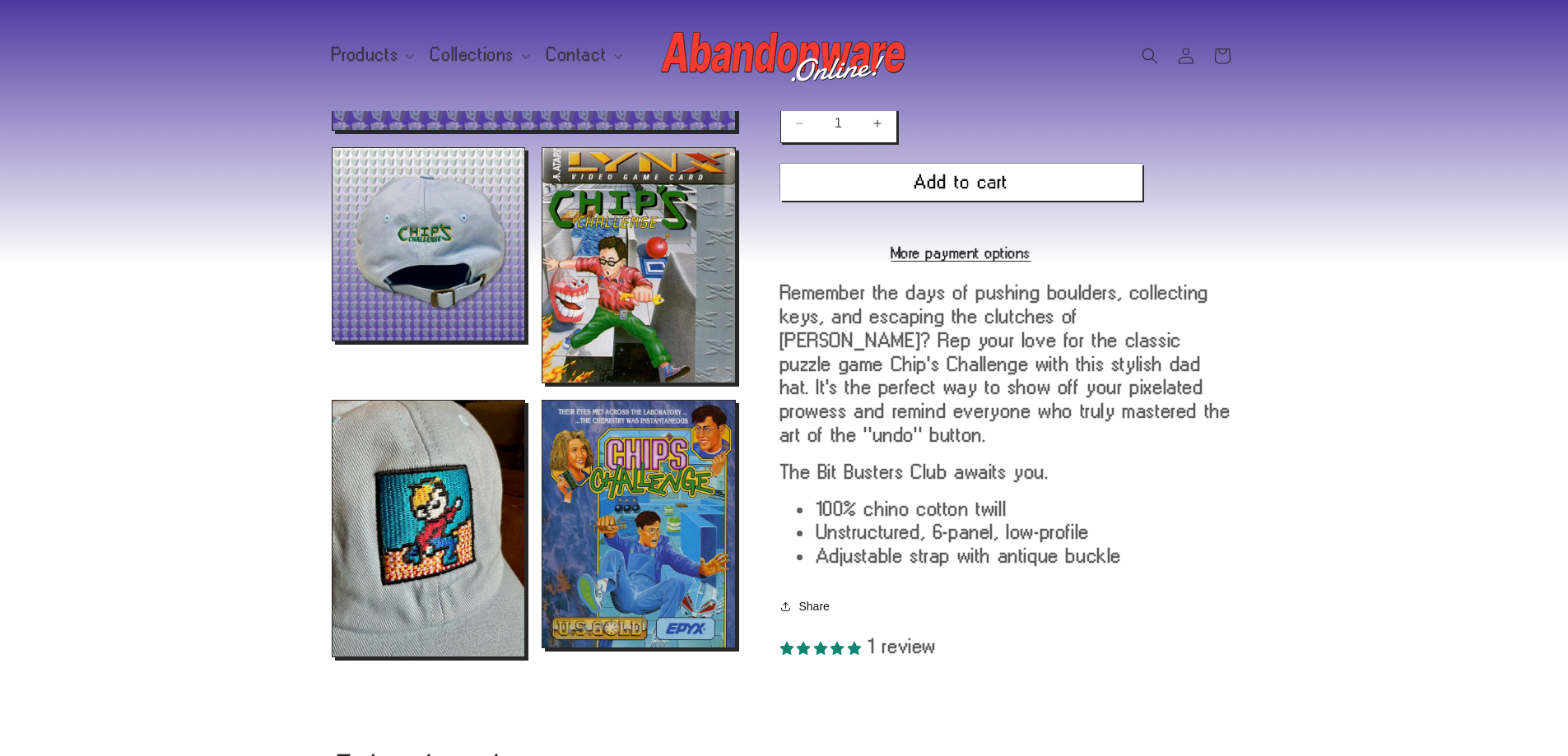
scroll to position [0, 0]
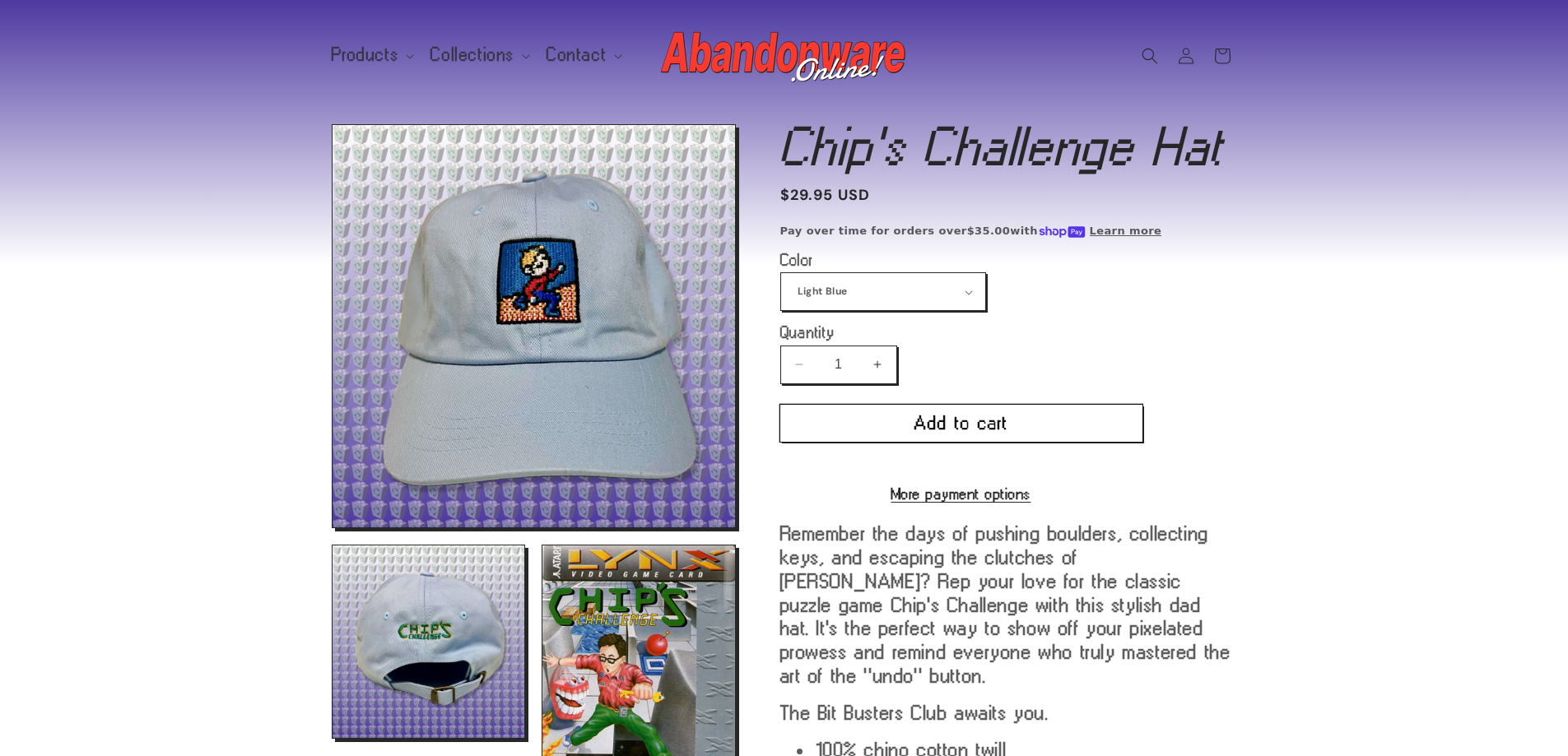
click at [926, 427] on button "Add to cart" at bounding box center [961, 424] width 362 height 37
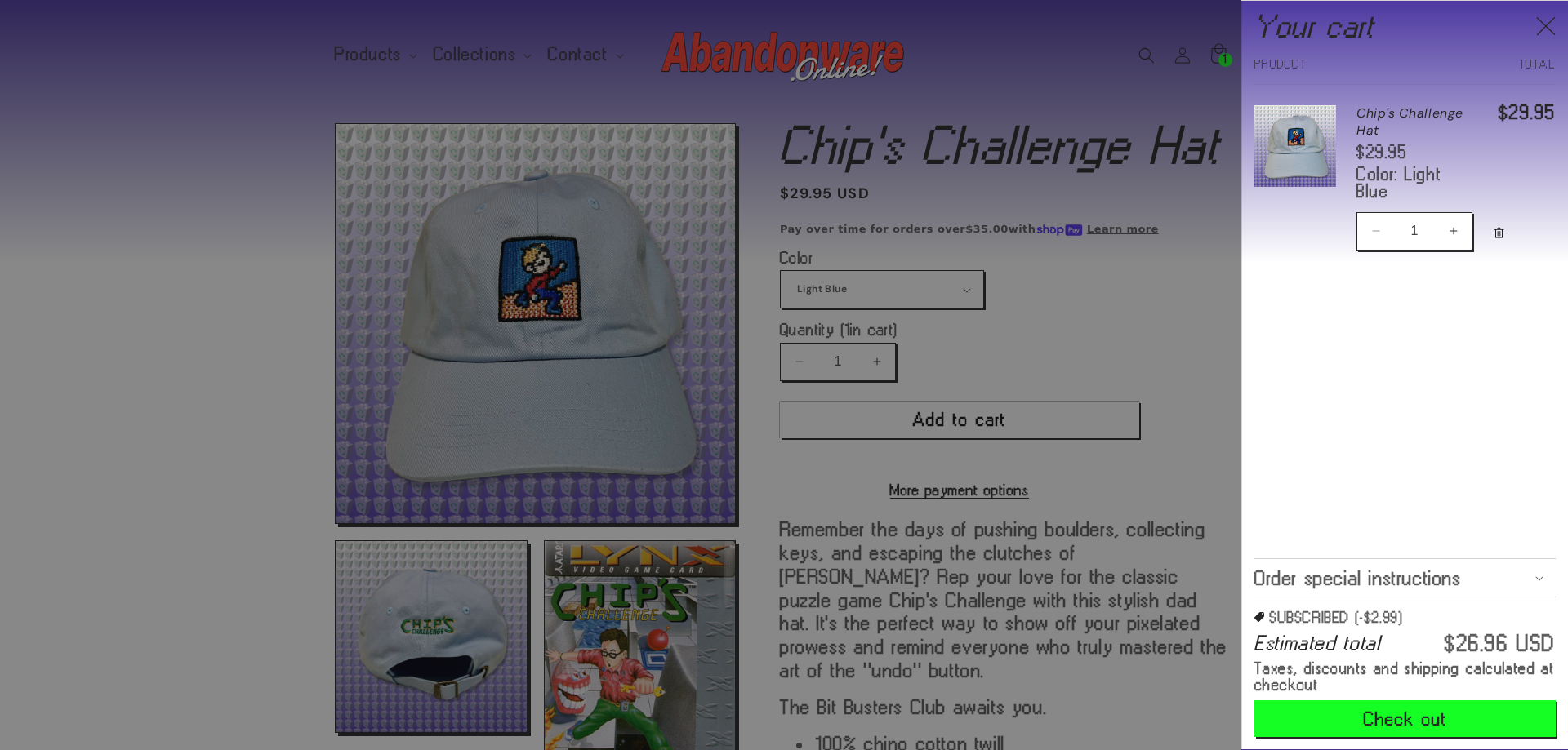
click at [1551, 26] on icon "Close" at bounding box center [1545, 25] width 19 height 19
